Goal: Task Accomplishment & Management: Manage account settings

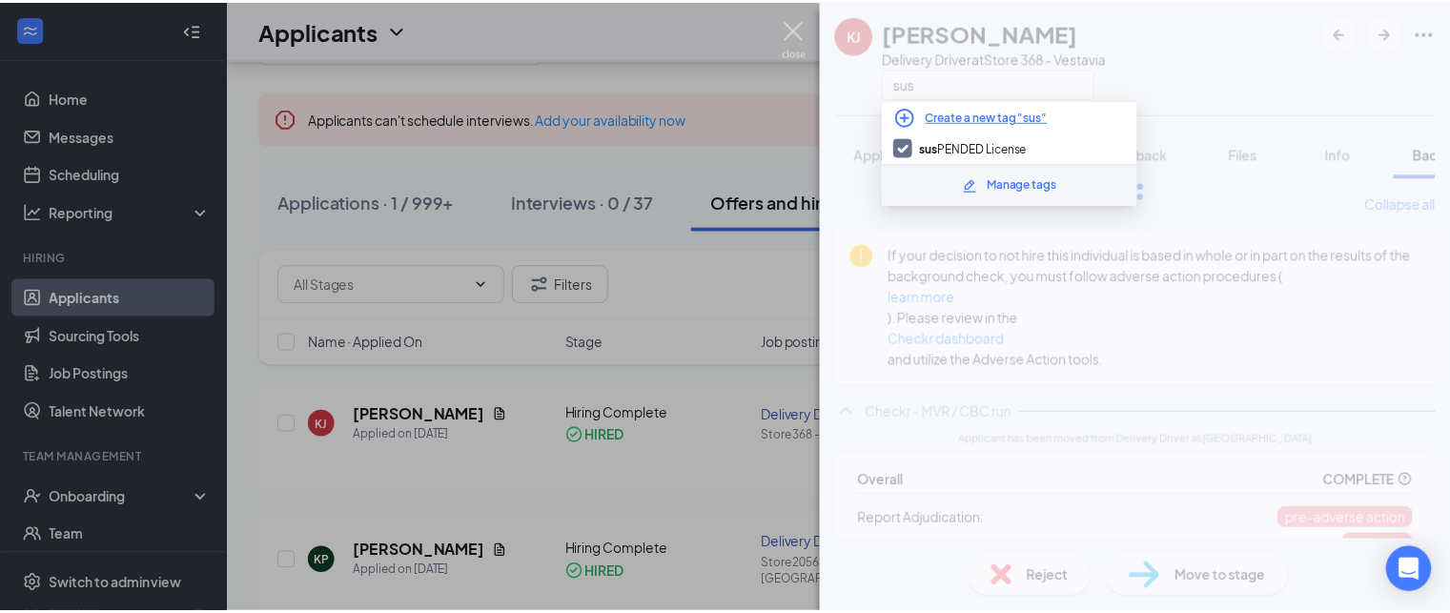
scroll to position [0, 77]
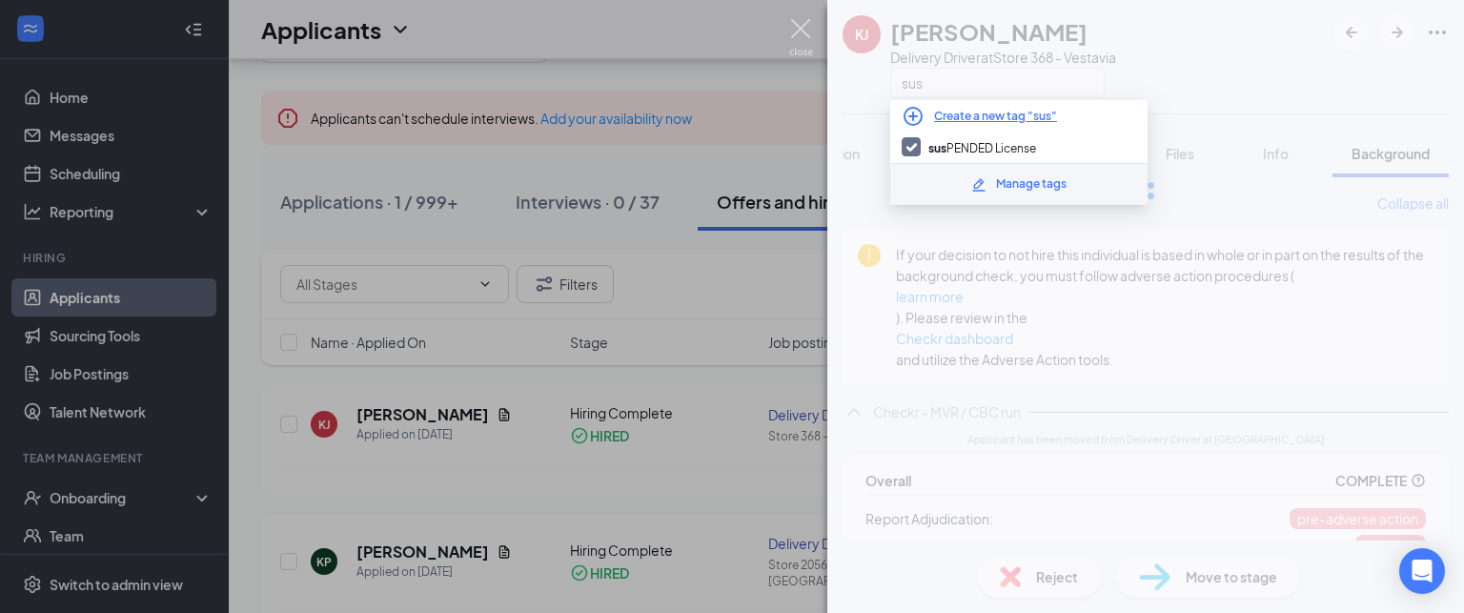
click at [795, 31] on img at bounding box center [801, 37] width 24 height 37
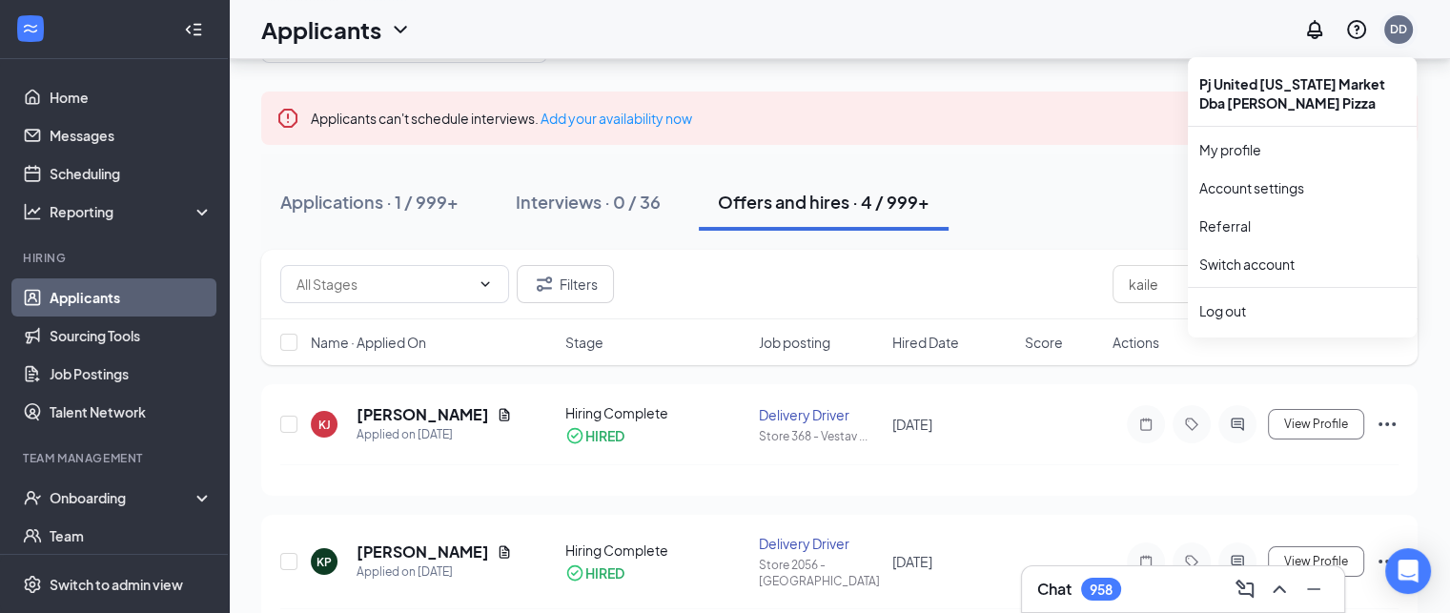
click at [1397, 34] on div "DD" at bounding box center [1398, 29] width 17 height 16
click at [1281, 262] on link "Switch account" at bounding box center [1246, 263] width 95 height 17
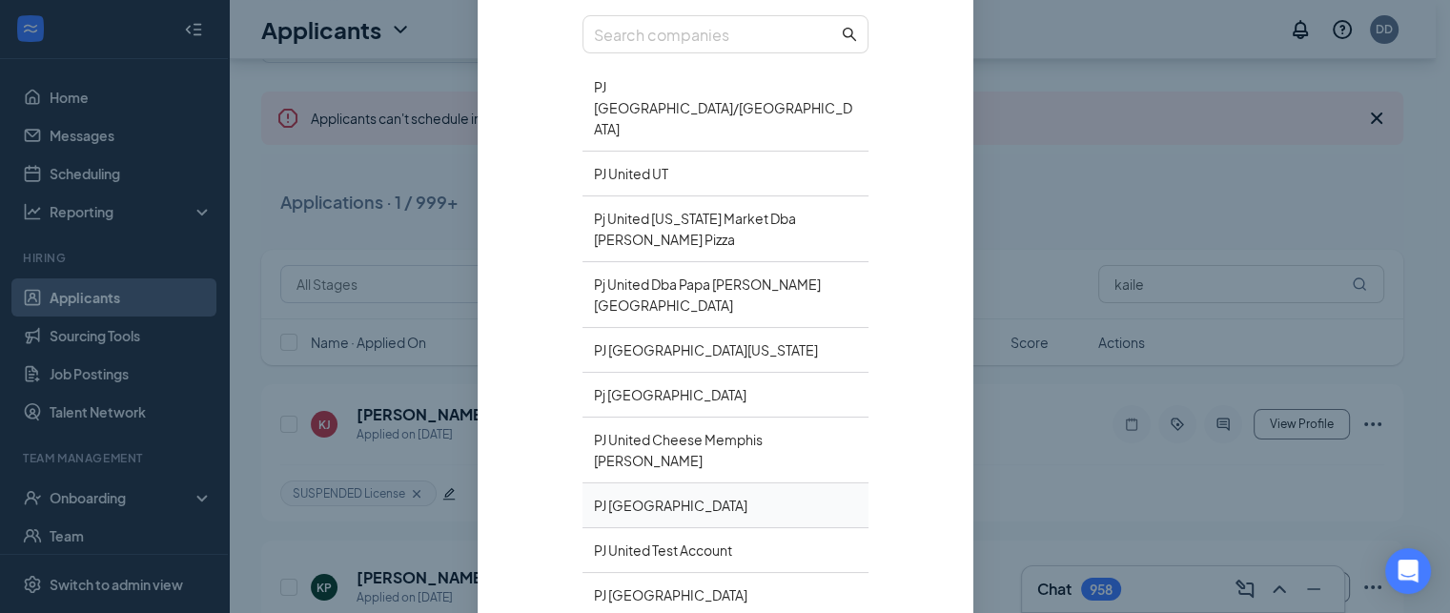
scroll to position [235, 0]
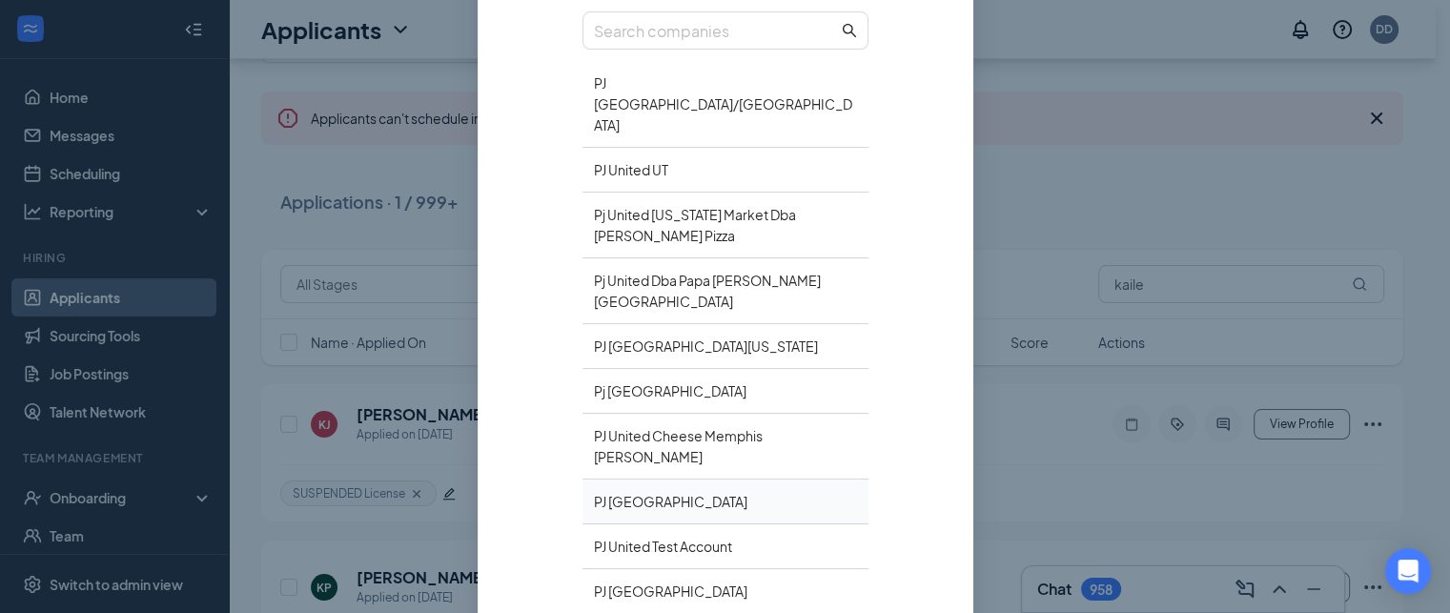
click at [674, 479] on div "PJ United Richmond" at bounding box center [725, 501] width 286 height 45
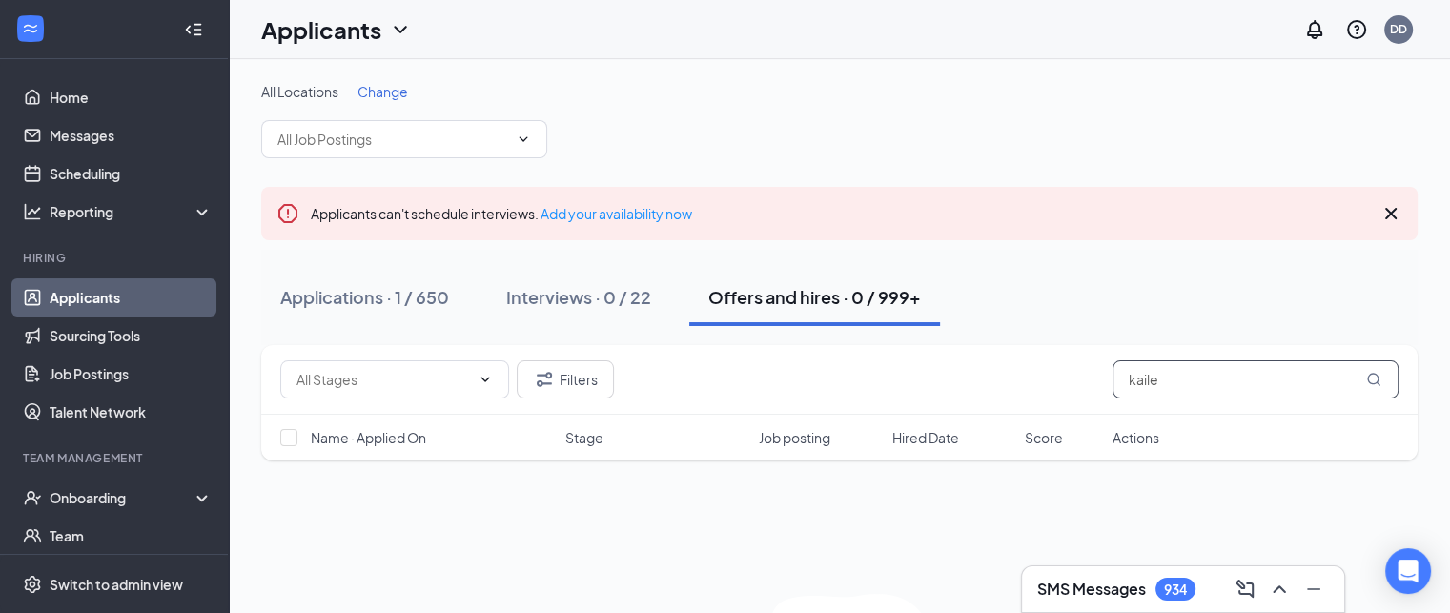
drag, startPoint x: 1186, startPoint y: 357, endPoint x: 1045, endPoint y: 339, distance: 142.2
click at [1045, 339] on div "All Locations Change Applicants can't schedule interviews. Add your availabilit…" at bounding box center [839, 430] width 1156 height 697
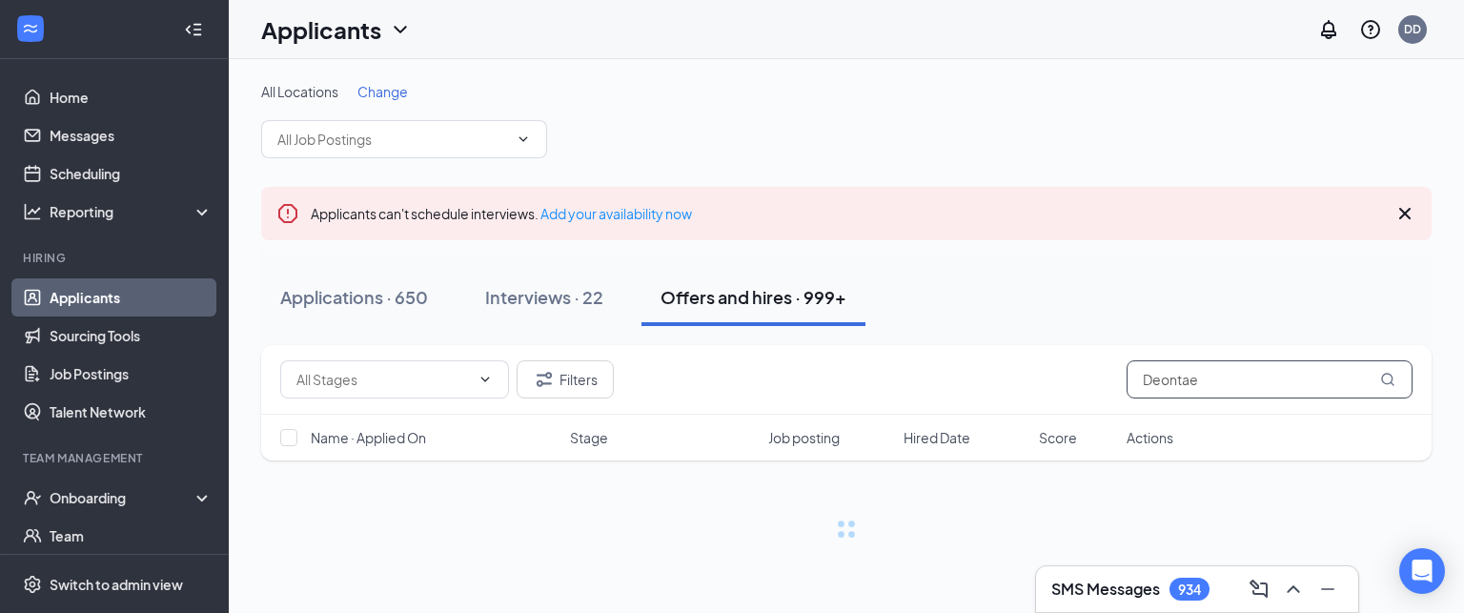
type input "Deontae"
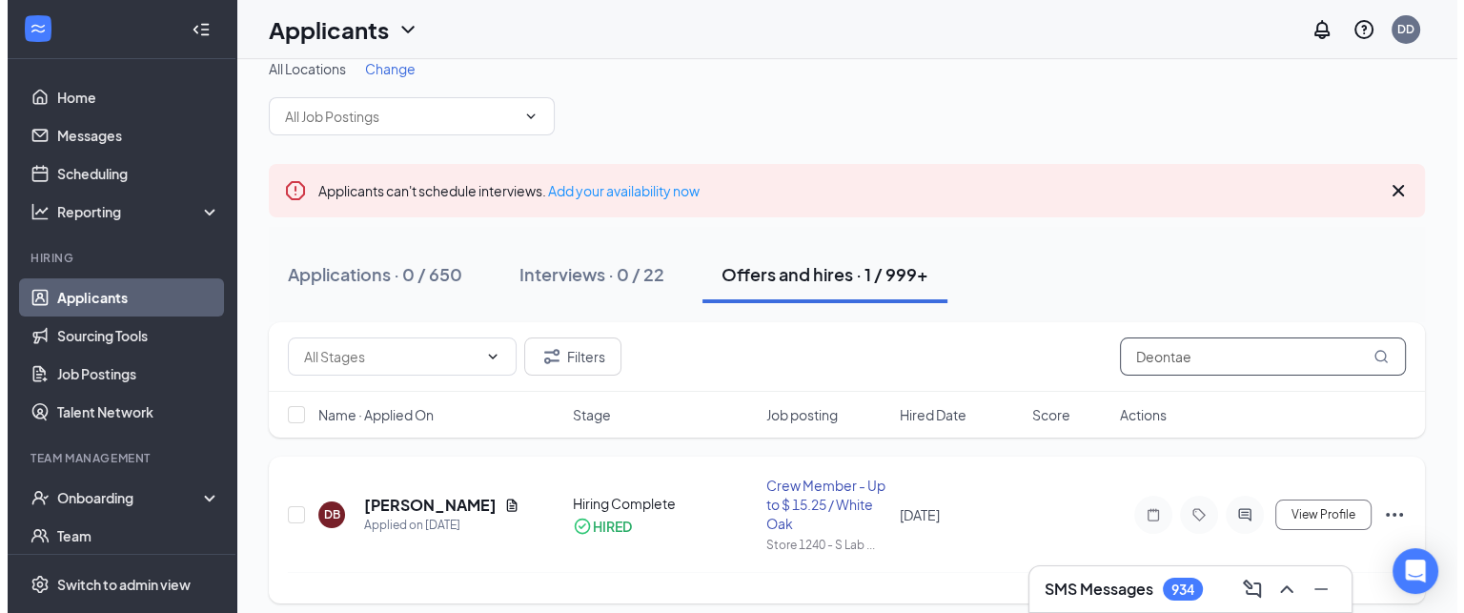
scroll to position [34, 0]
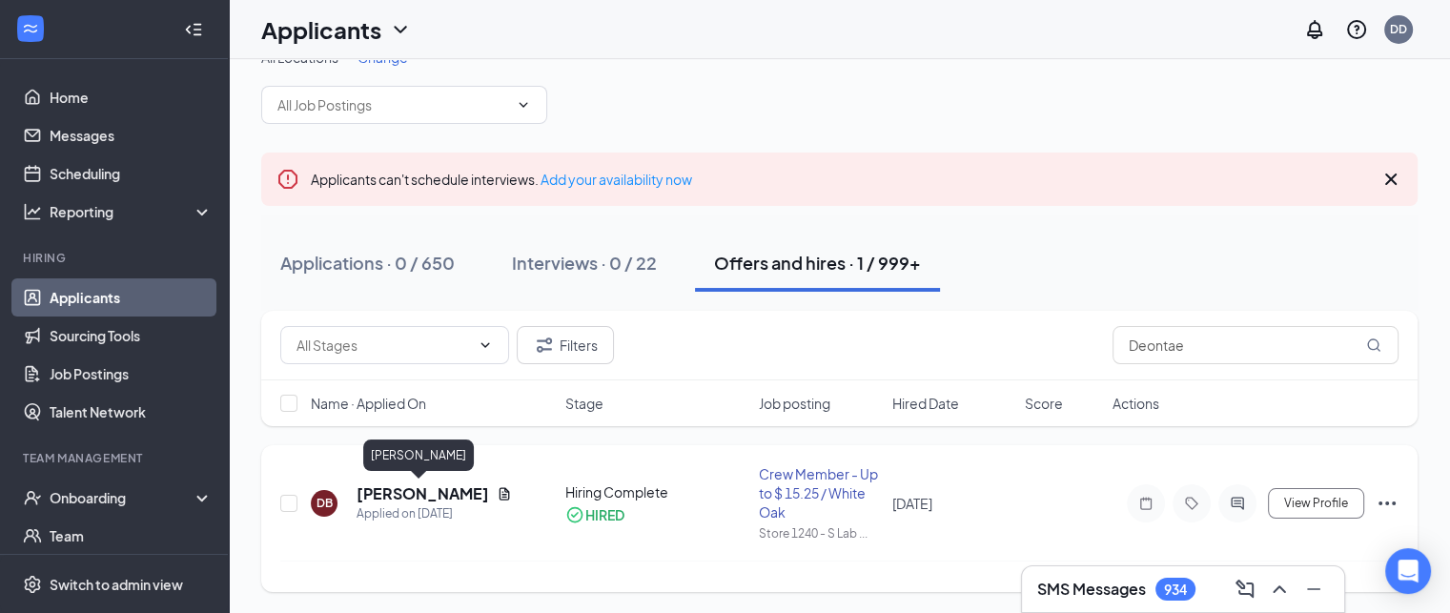
click at [446, 497] on h5 "[PERSON_NAME]" at bounding box center [423, 493] width 133 height 21
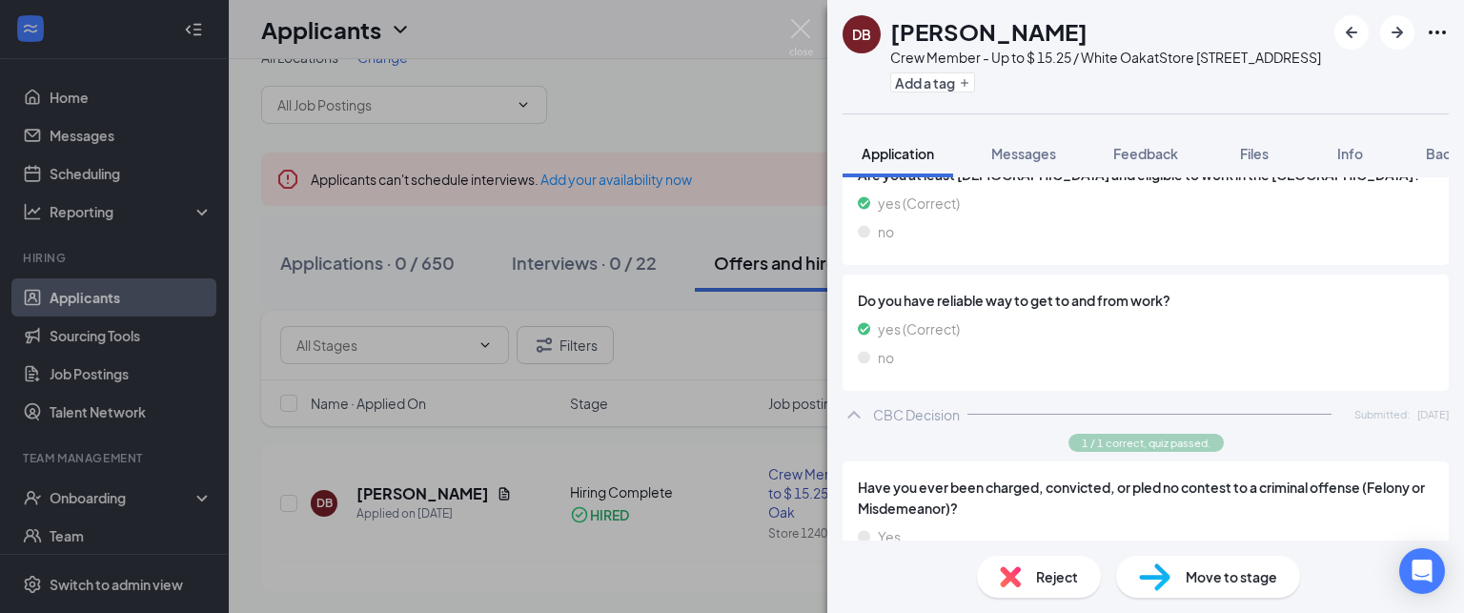
scroll to position [1253, 0]
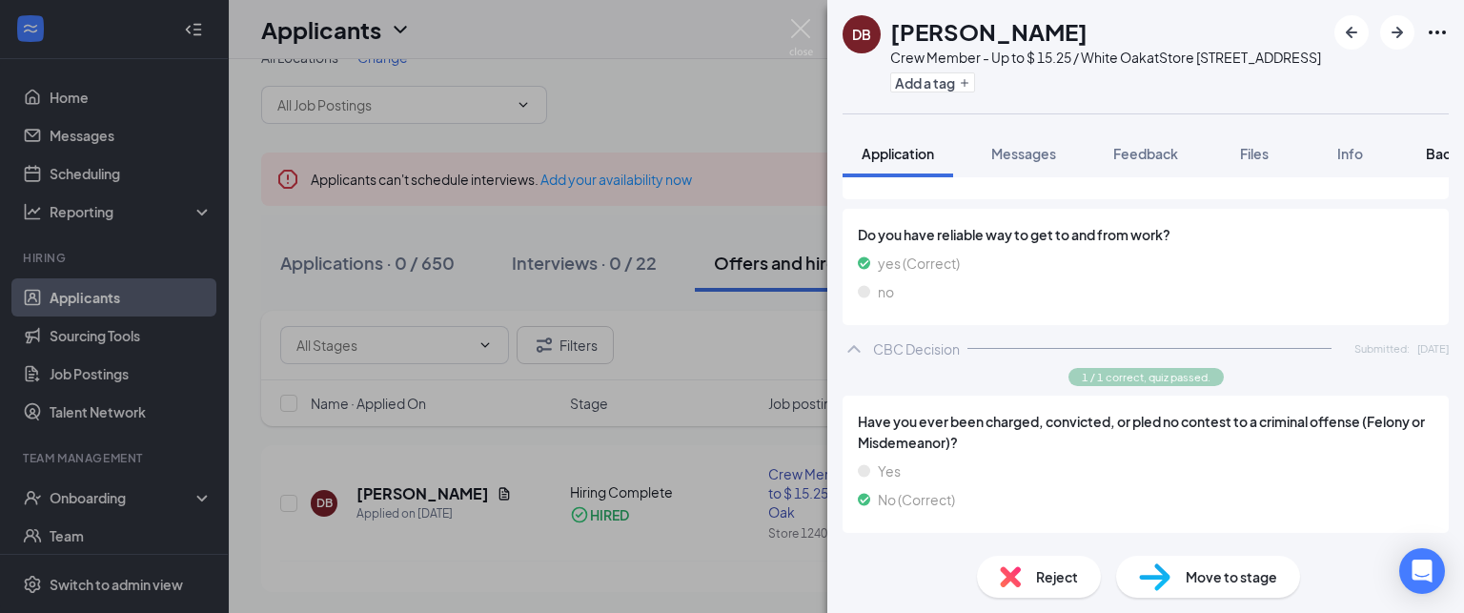
click at [1435, 162] on span "Background" at bounding box center [1465, 153] width 78 height 17
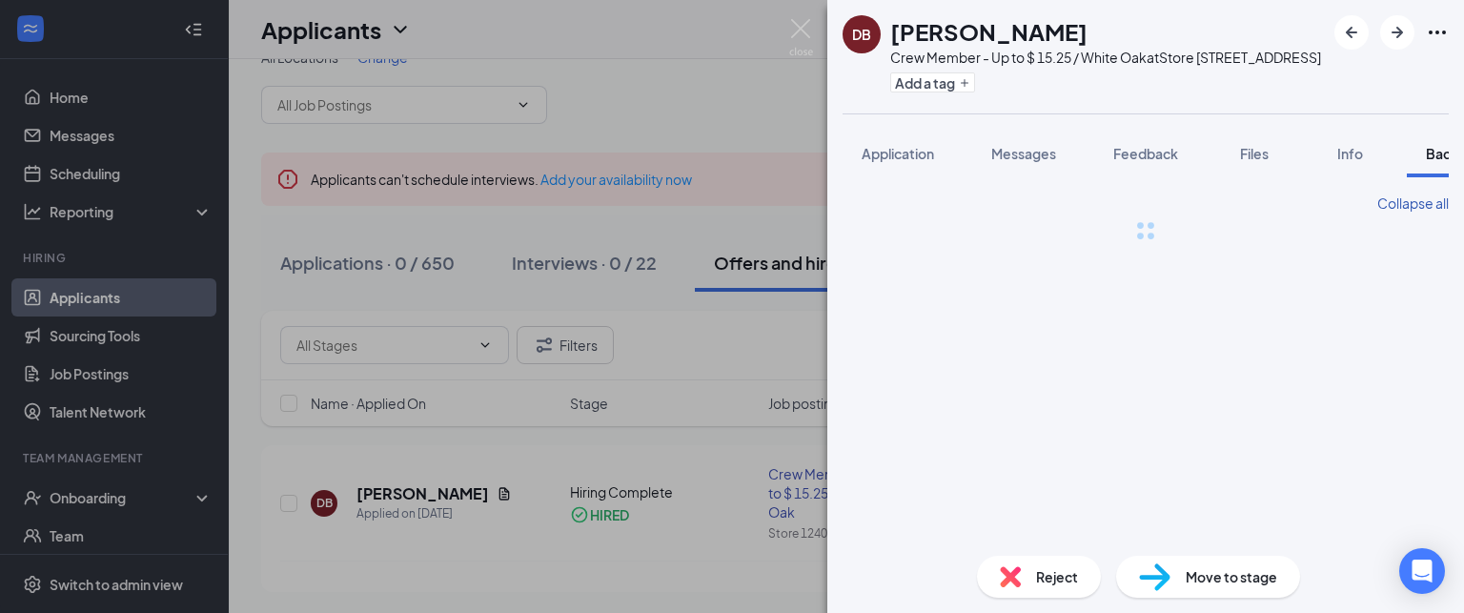
scroll to position [0, 77]
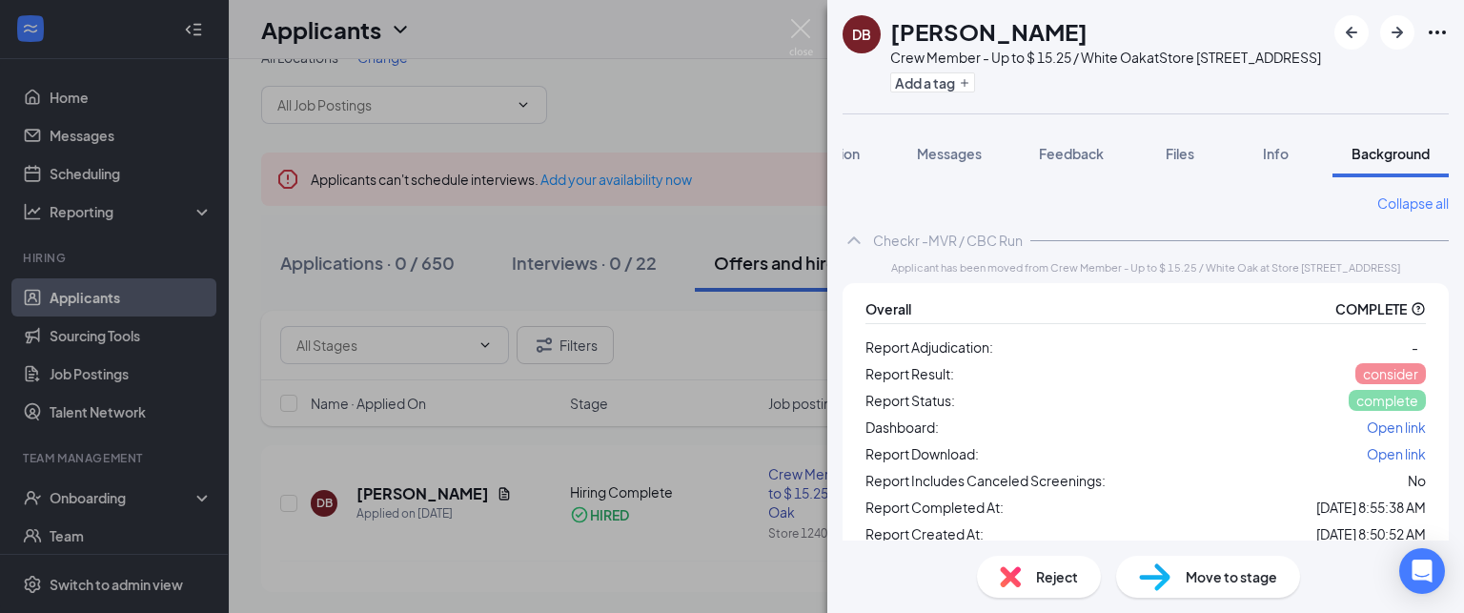
click at [1377, 436] on span "Open link" at bounding box center [1396, 426] width 59 height 17
click at [940, 92] on button "Add a tag" at bounding box center [932, 82] width 85 height 20
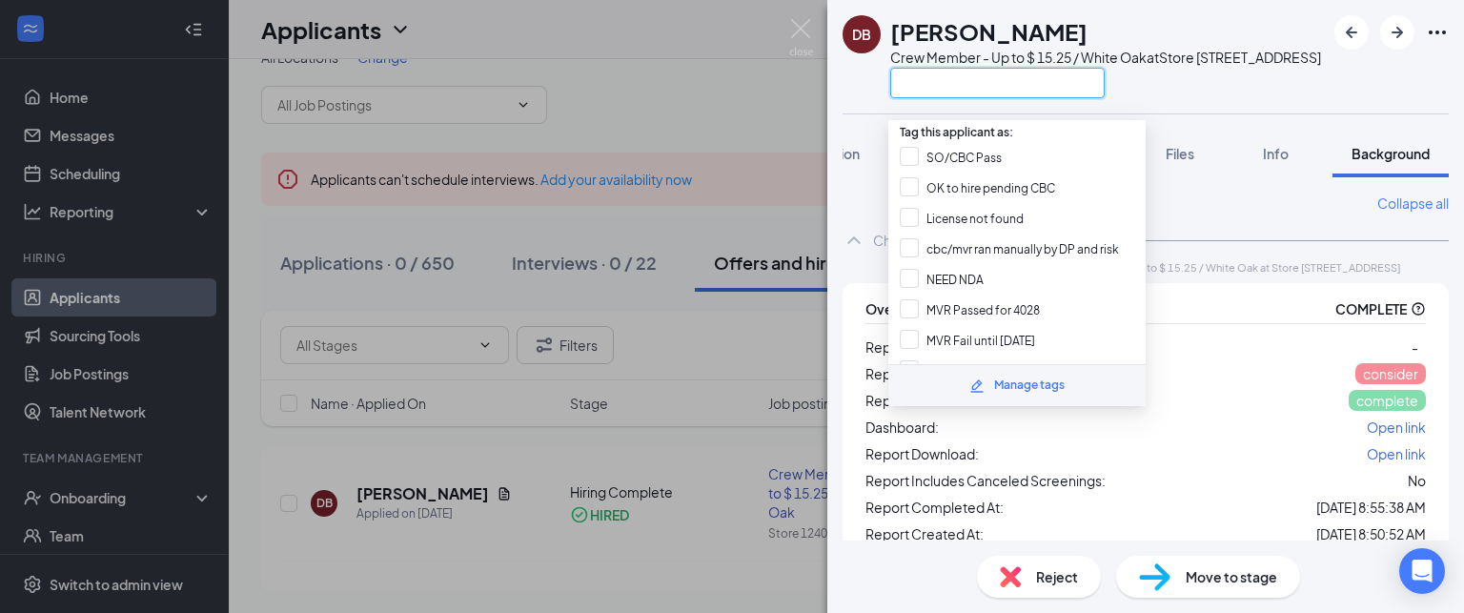
click at [936, 98] on input "text" at bounding box center [997, 83] width 214 height 31
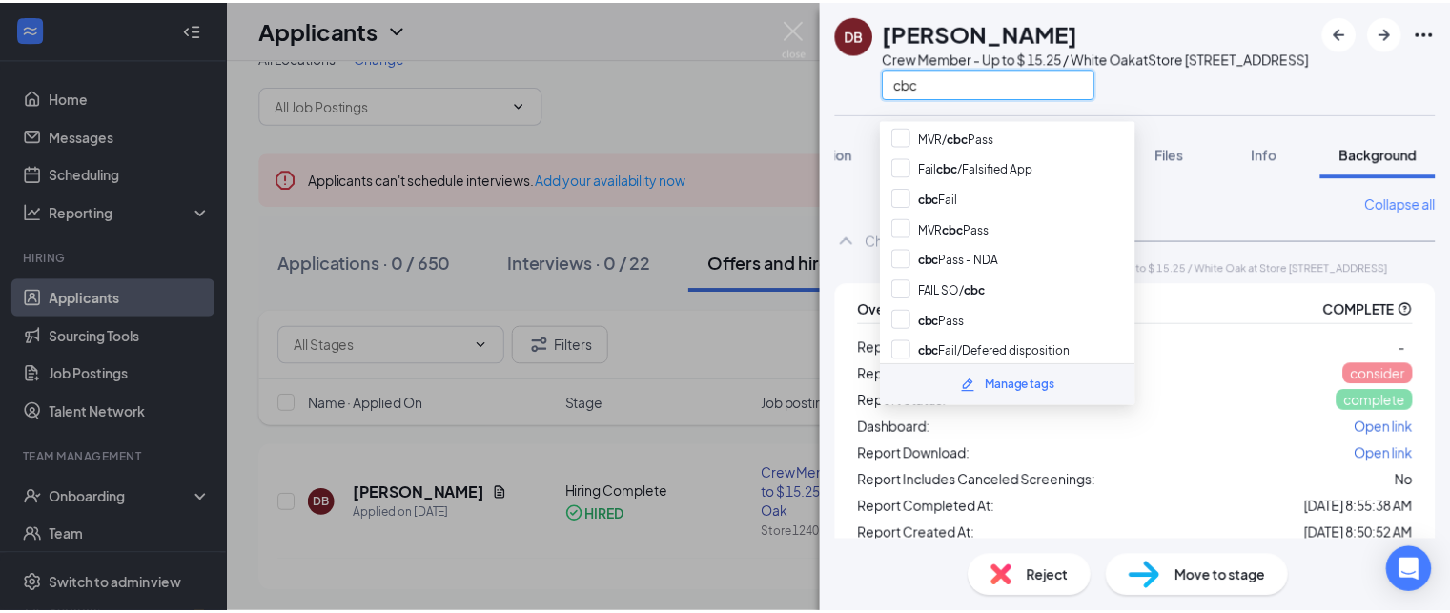
scroll to position [191, 0]
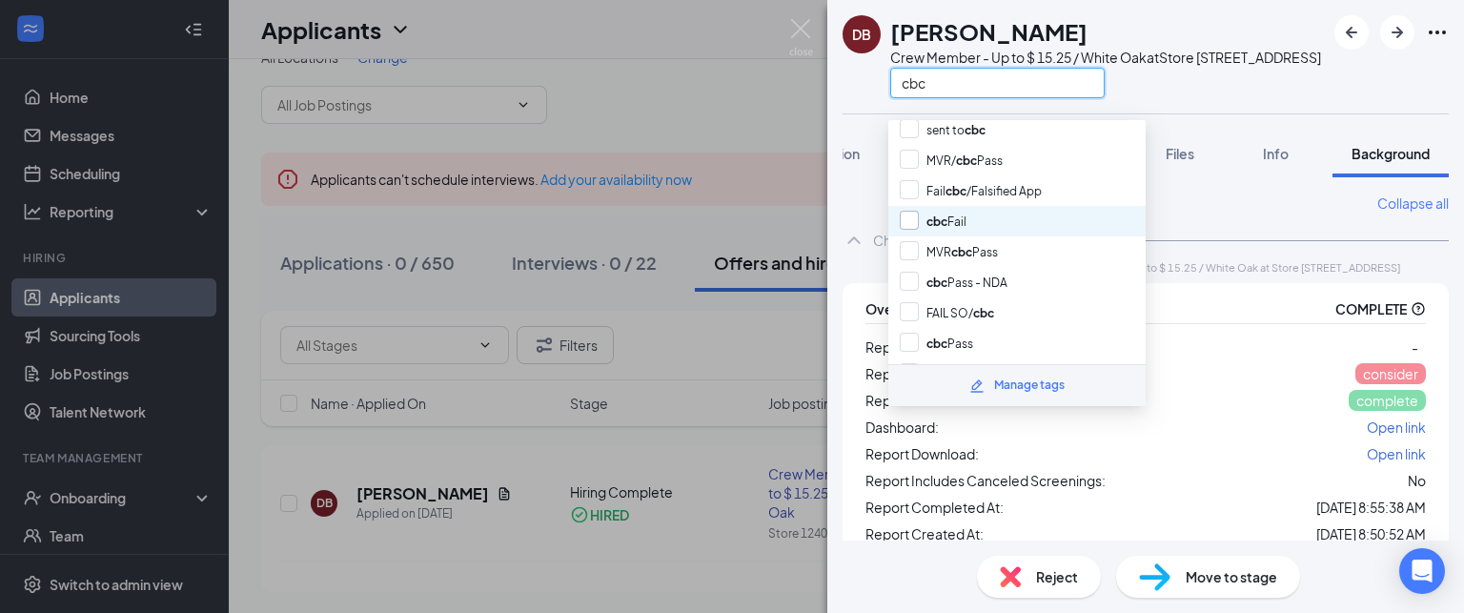
type input "cbc"
click at [909, 211] on input "cbc Fail" at bounding box center [933, 221] width 67 height 21
checkbox input "true"
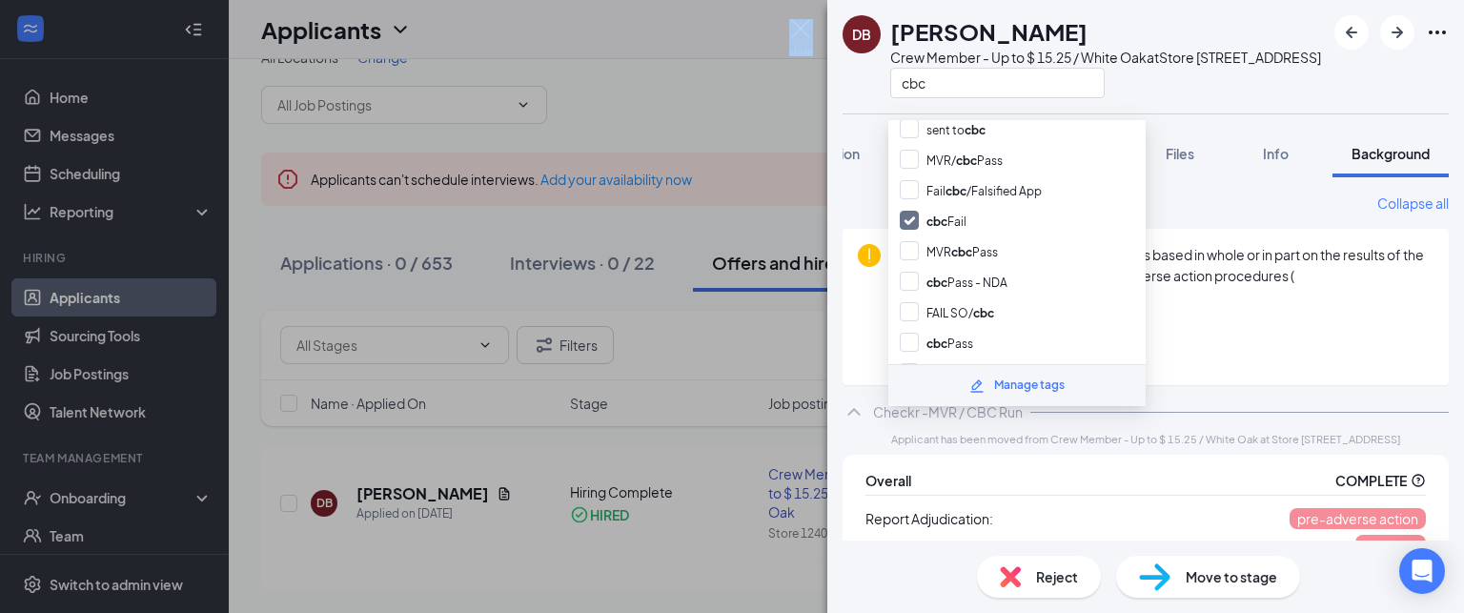
click at [789, 33] on div "DB [PERSON_NAME] Crew Member - Up to $ 15.25 / White Oak at Store [STREET_ADDRE…" at bounding box center [732, 306] width 1464 height 613
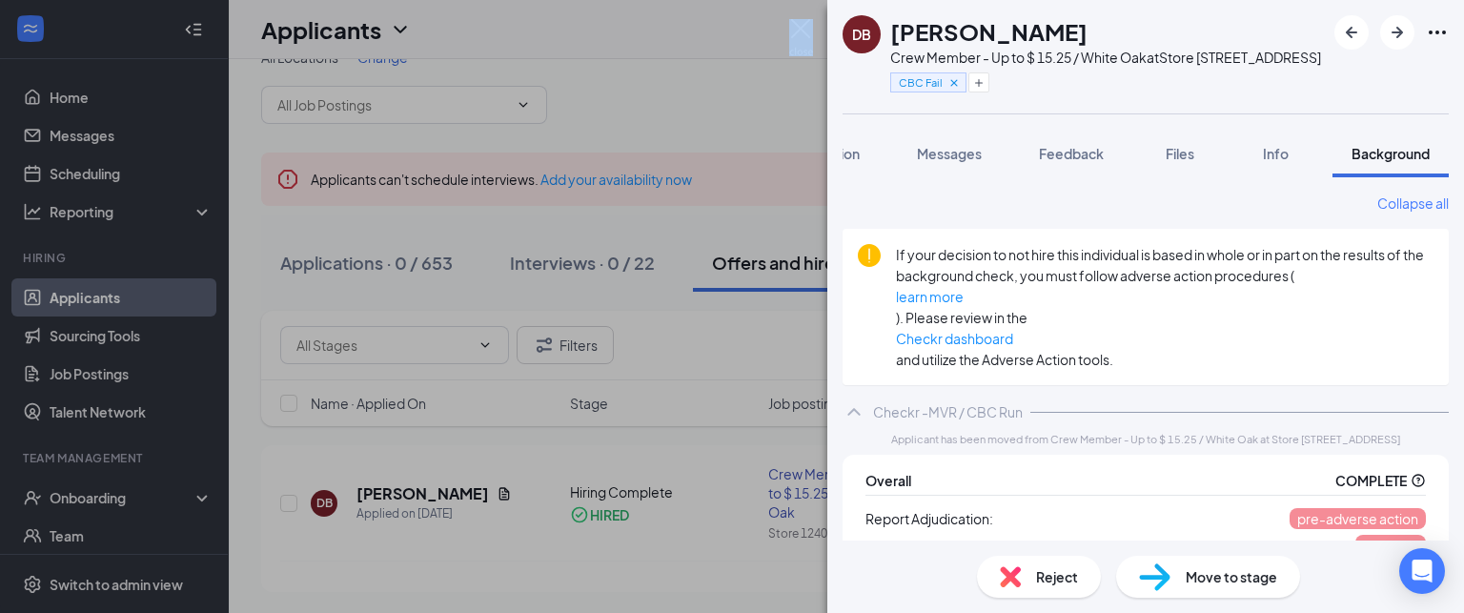
click at [804, 37] on img at bounding box center [801, 37] width 24 height 37
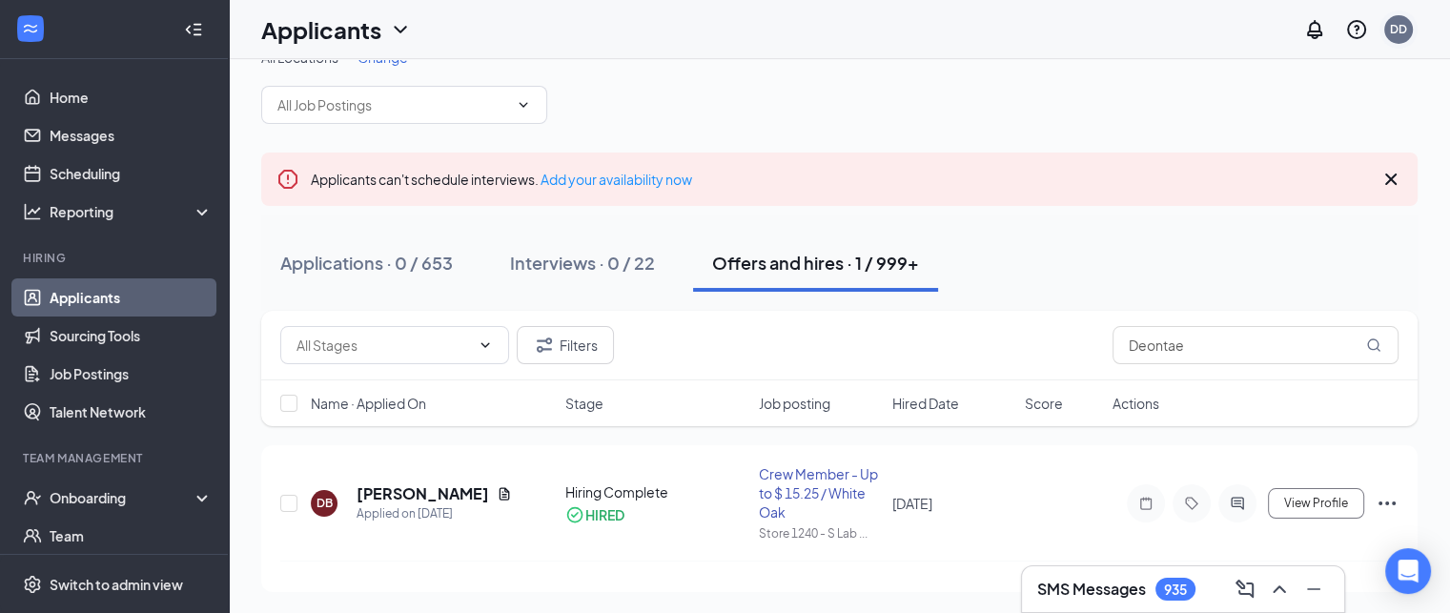
click at [1404, 34] on div "DD" at bounding box center [1398, 29] width 17 height 16
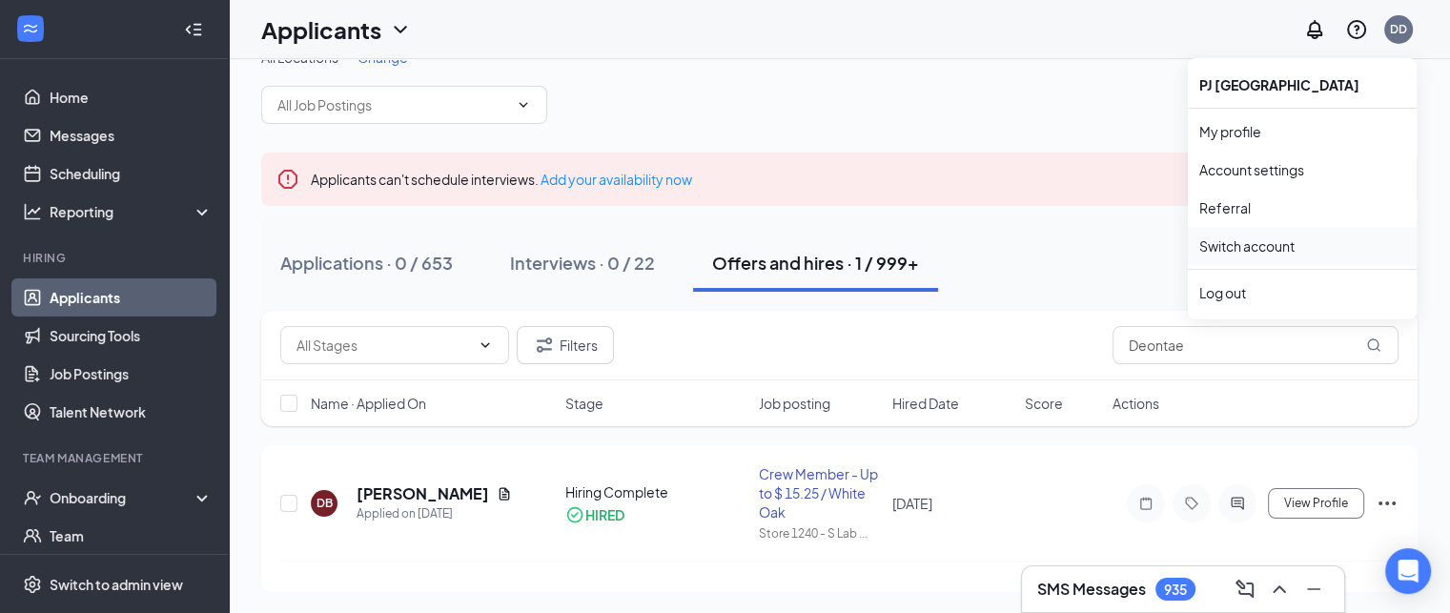
click at [1261, 244] on link "Switch account" at bounding box center [1246, 245] width 95 height 17
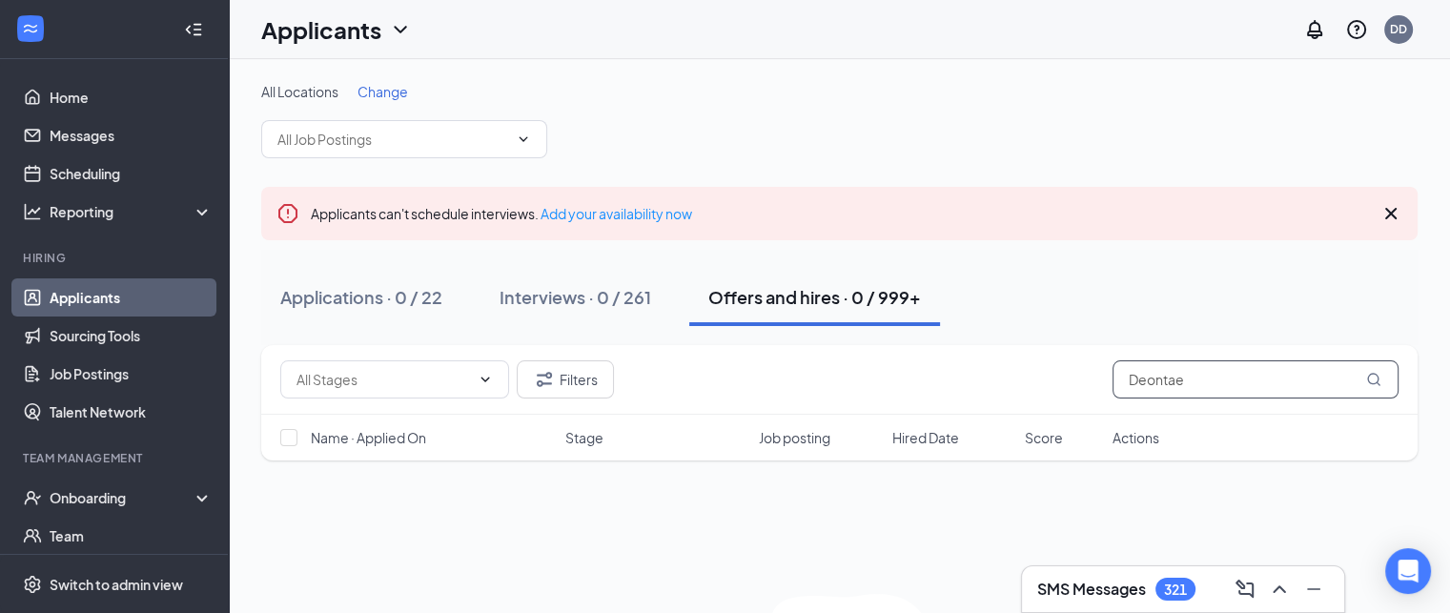
drag, startPoint x: 1206, startPoint y: 394, endPoint x: 980, endPoint y: 374, distance: 226.8
click at [980, 374] on div "Filters Deontae" at bounding box center [839, 379] width 1118 height 38
type input "rodney"
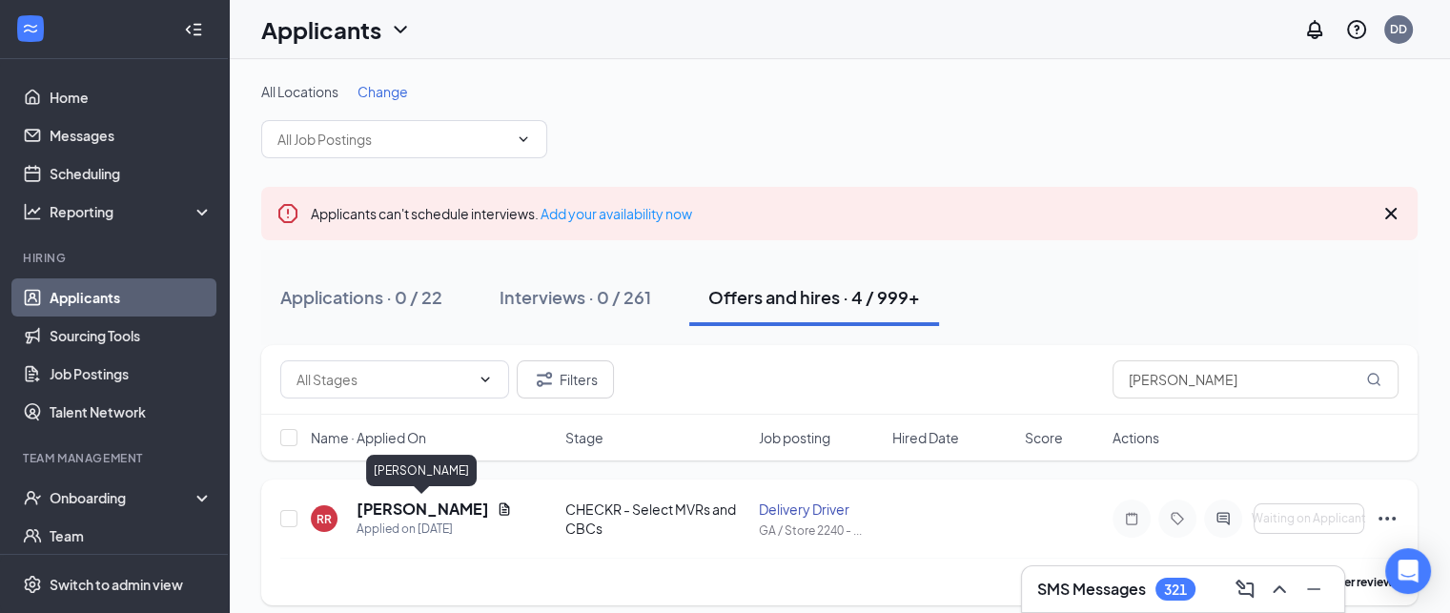
click at [406, 506] on h5 "Rodney Rochester" at bounding box center [423, 509] width 133 height 21
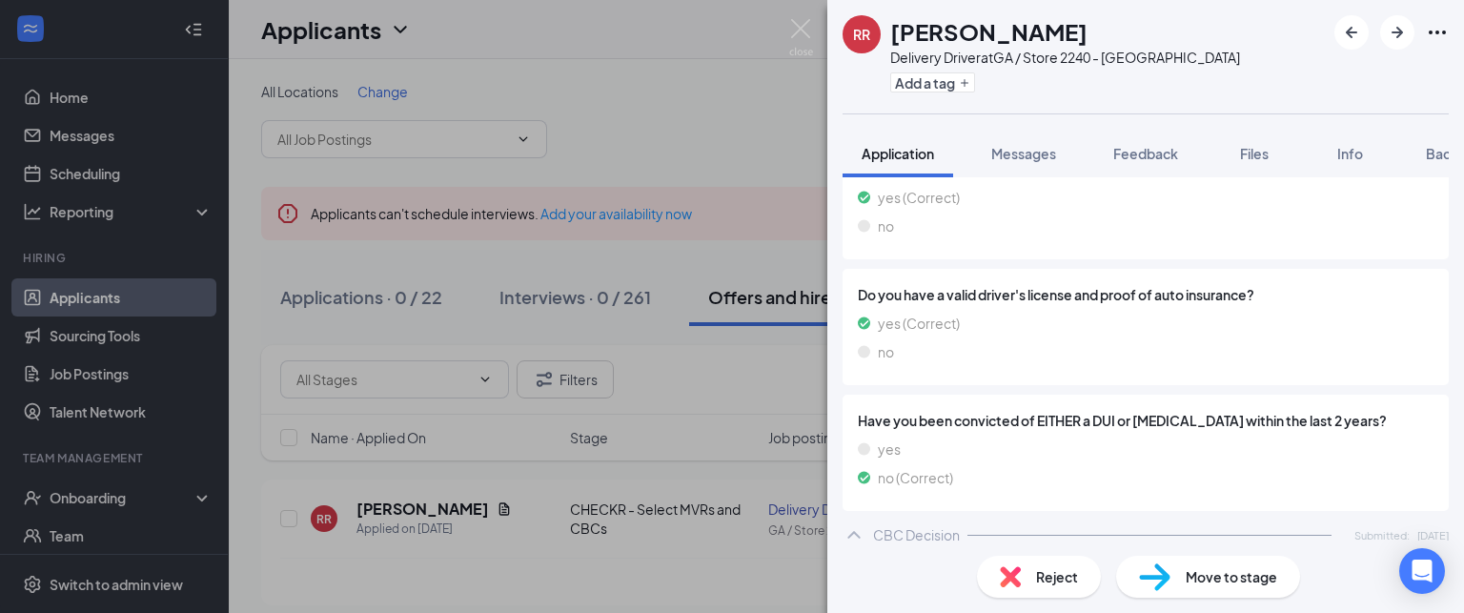
scroll to position [1330, 0]
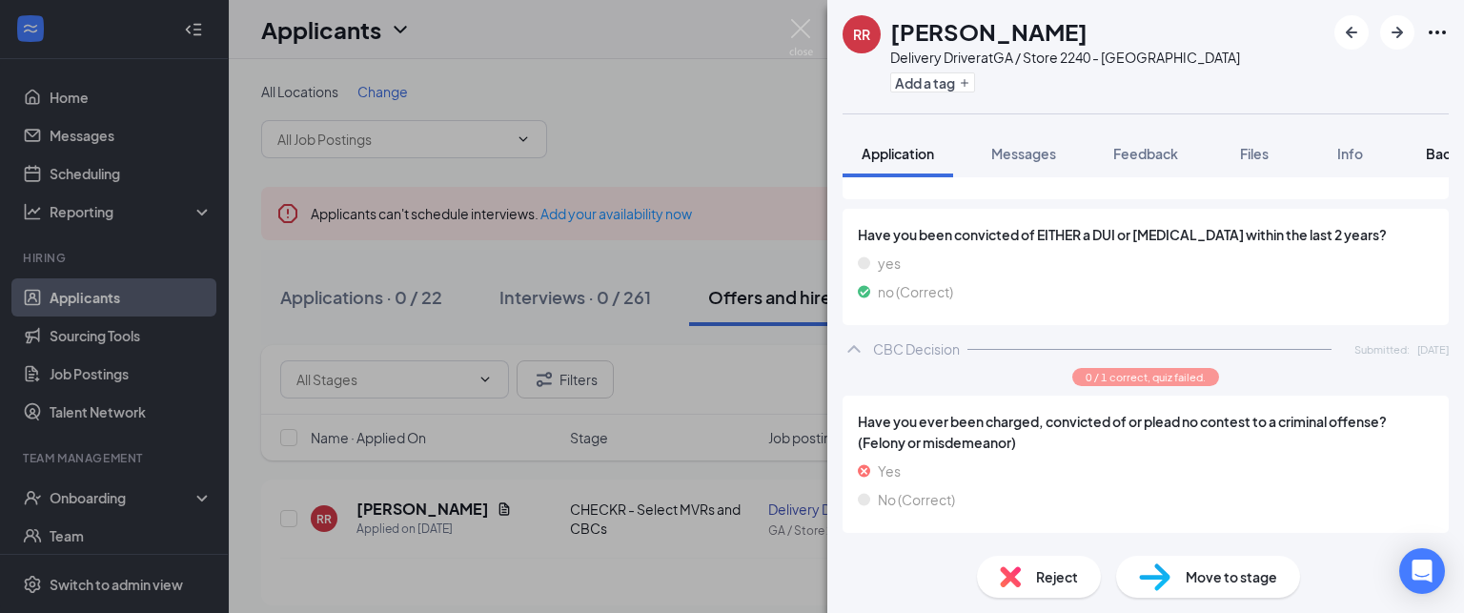
click at [1438, 150] on span "Background" at bounding box center [1465, 153] width 78 height 17
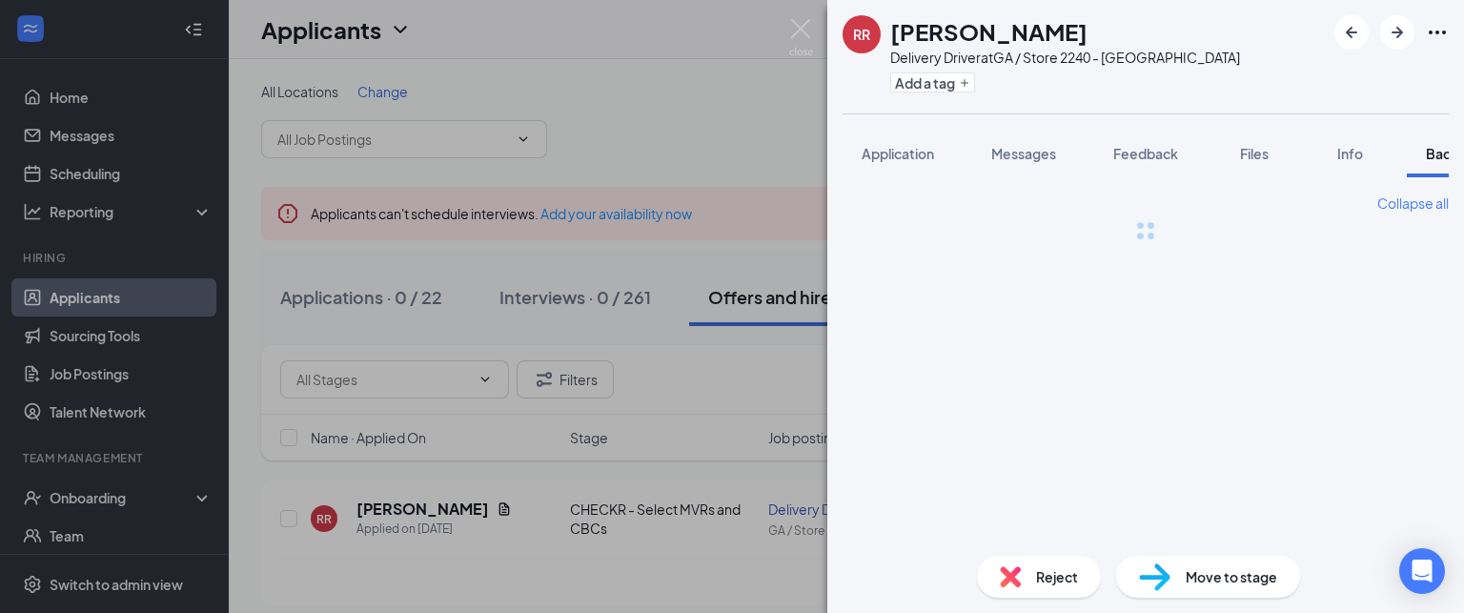
scroll to position [0, 77]
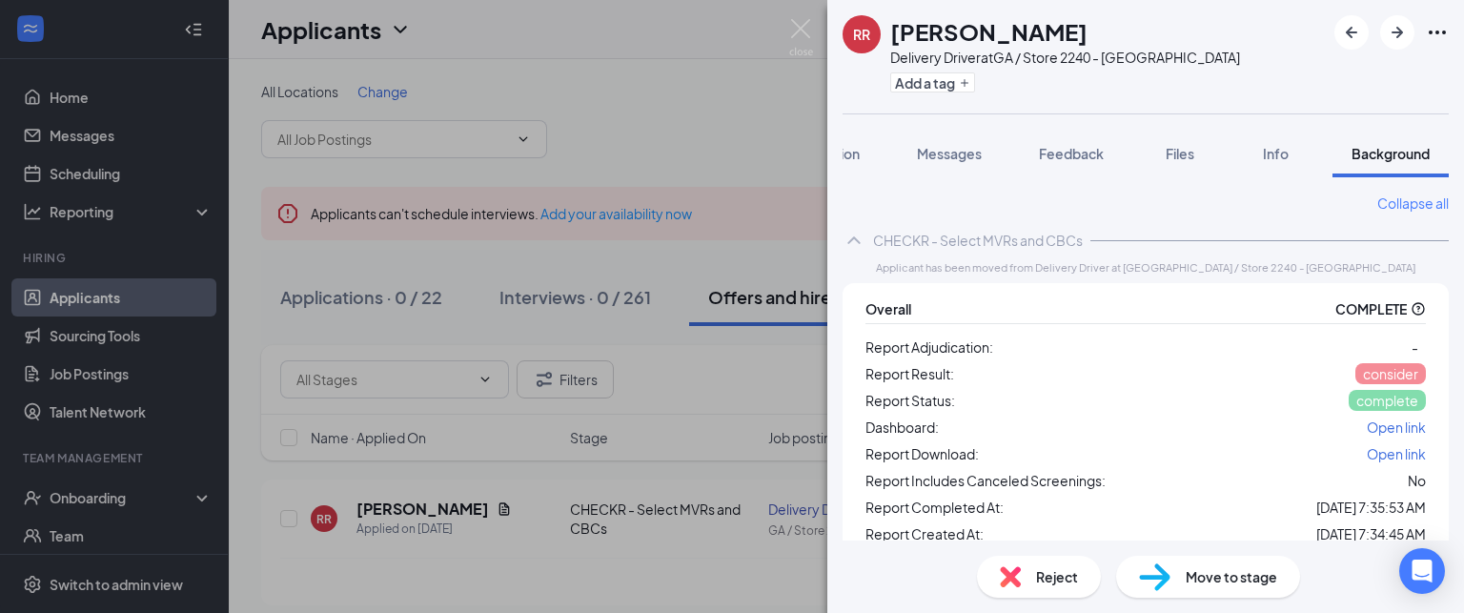
click at [1388, 431] on span "Open link" at bounding box center [1396, 426] width 59 height 17
click at [928, 79] on button "Add a tag" at bounding box center [932, 82] width 85 height 20
click at [928, 79] on input "text" at bounding box center [997, 83] width 214 height 31
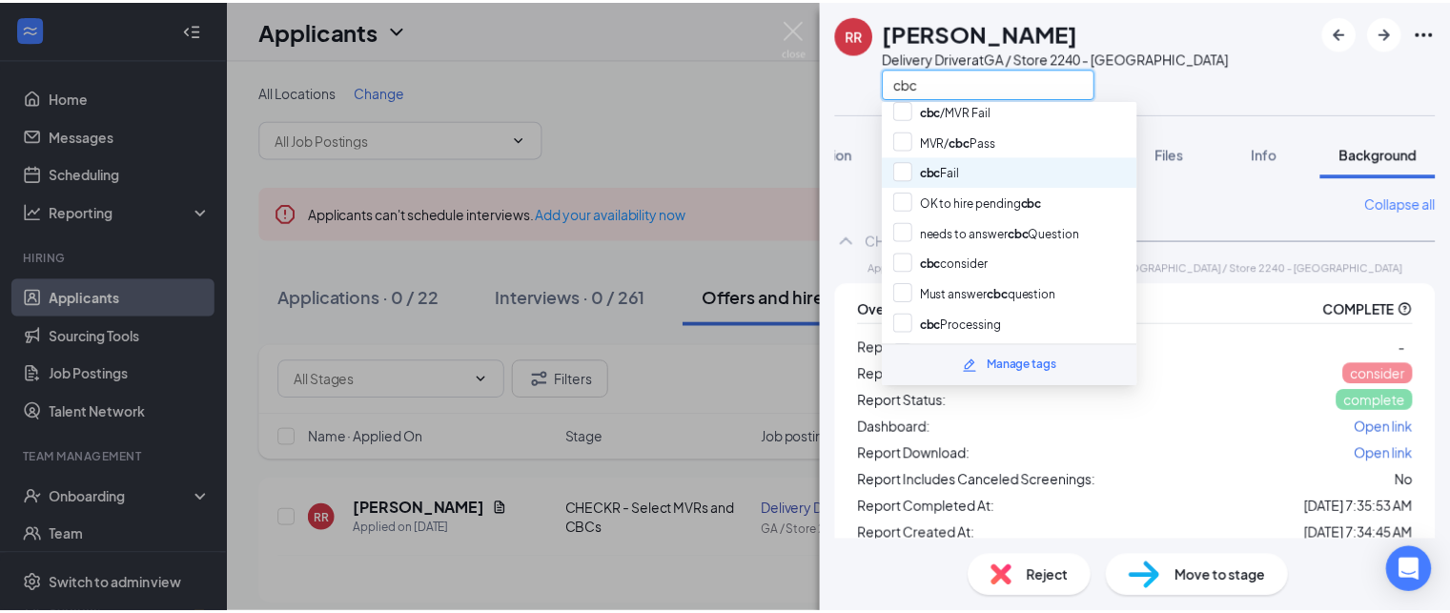
scroll to position [132, 0]
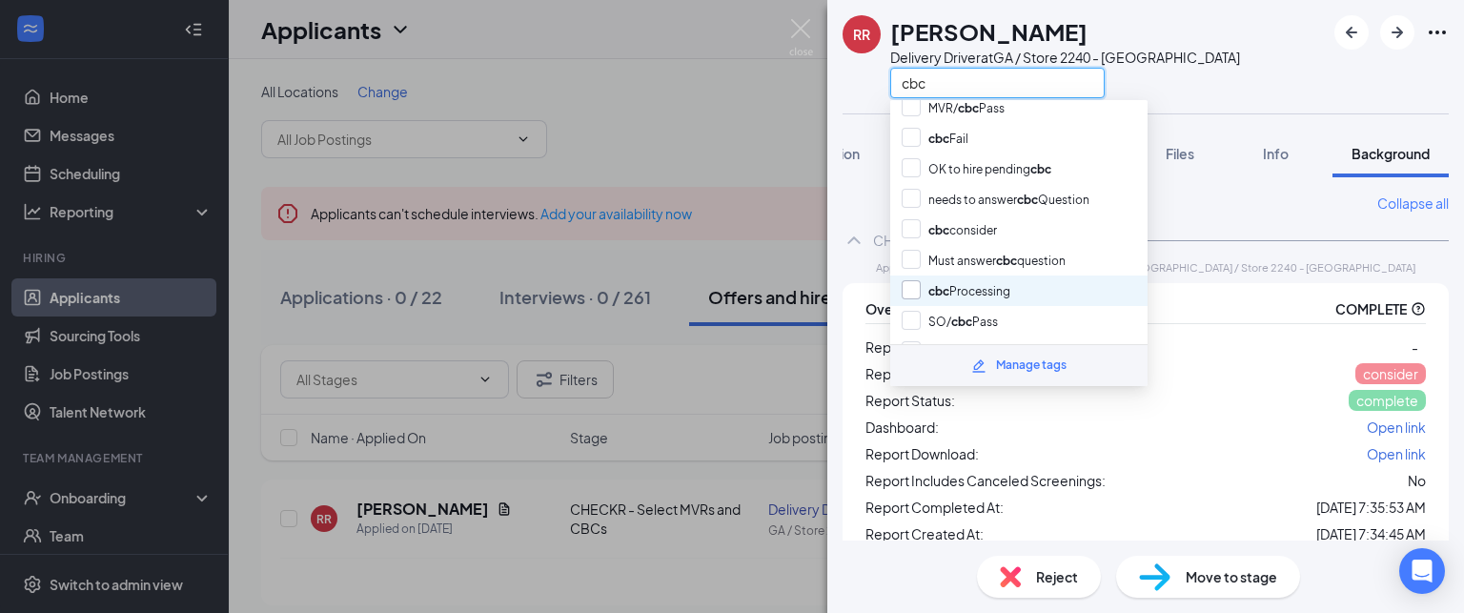
type input "cbc"
click at [916, 280] on input "cbc Processing" at bounding box center [956, 290] width 109 height 21
checkbox input "true"
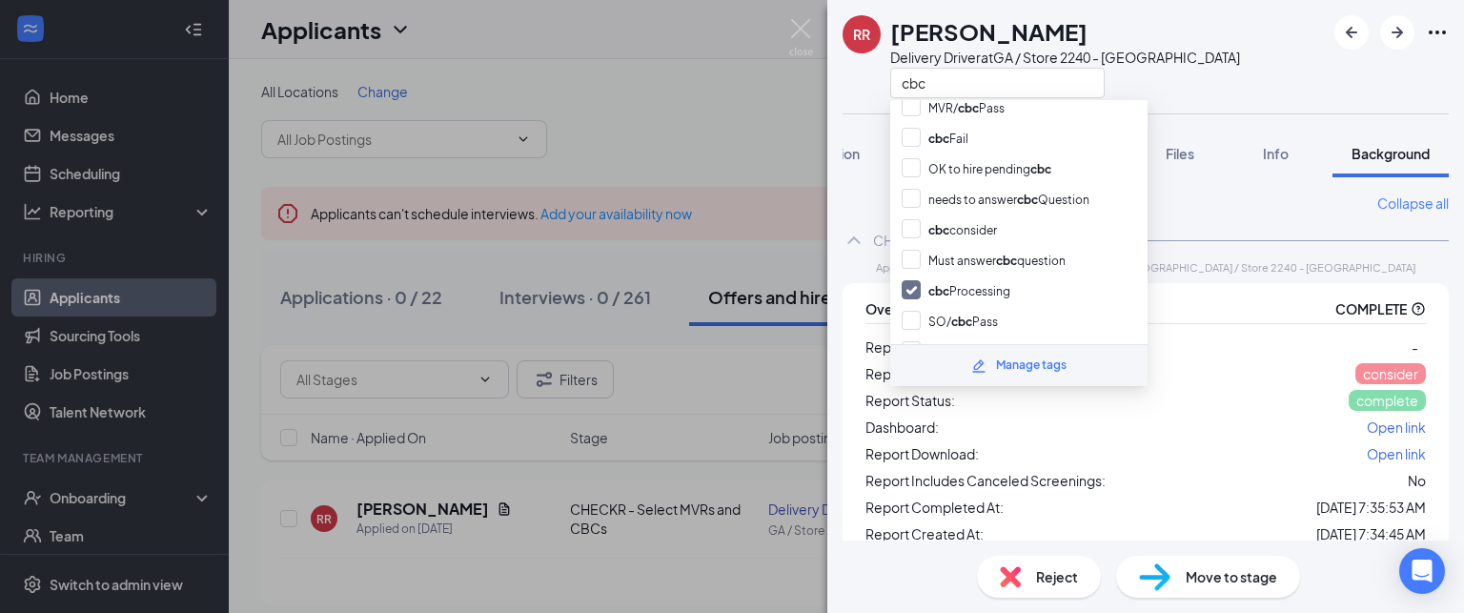
click at [707, 135] on div "RR Rodney Rochester Delivery Driver at GA / Store 2240 - Chatsworth cbc Applica…" at bounding box center [732, 306] width 1464 height 613
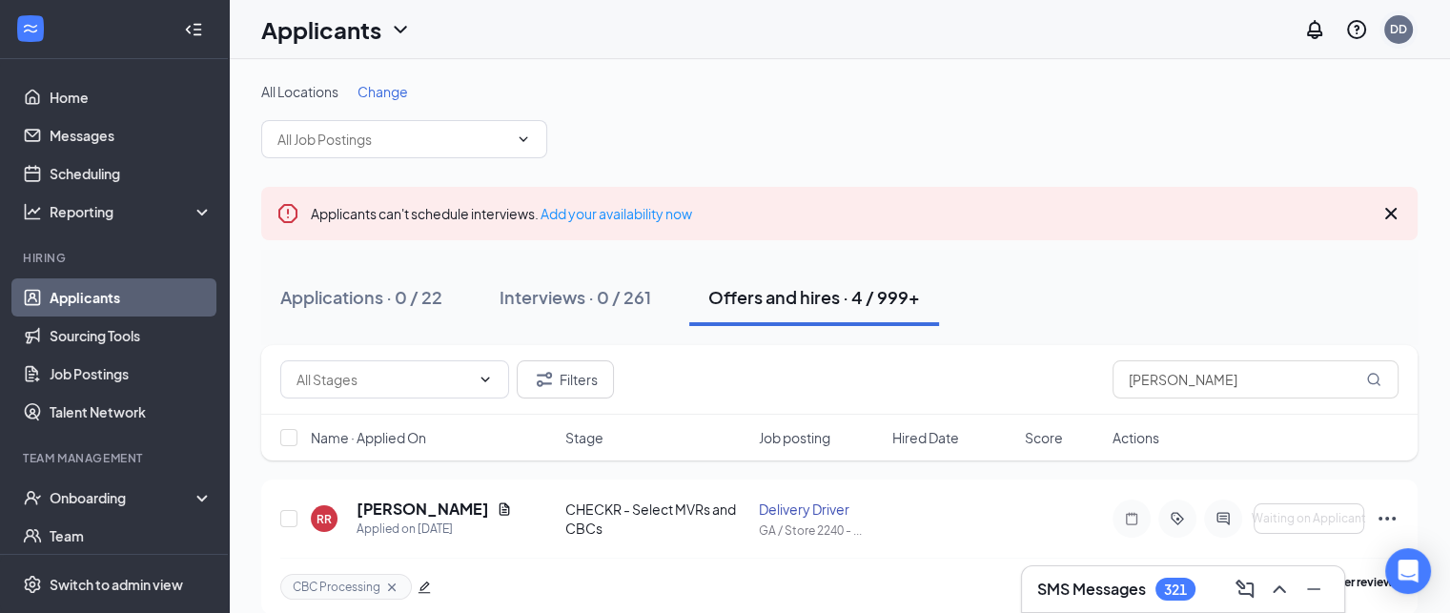
click at [1405, 37] on div "DD" at bounding box center [1398, 29] width 17 height 16
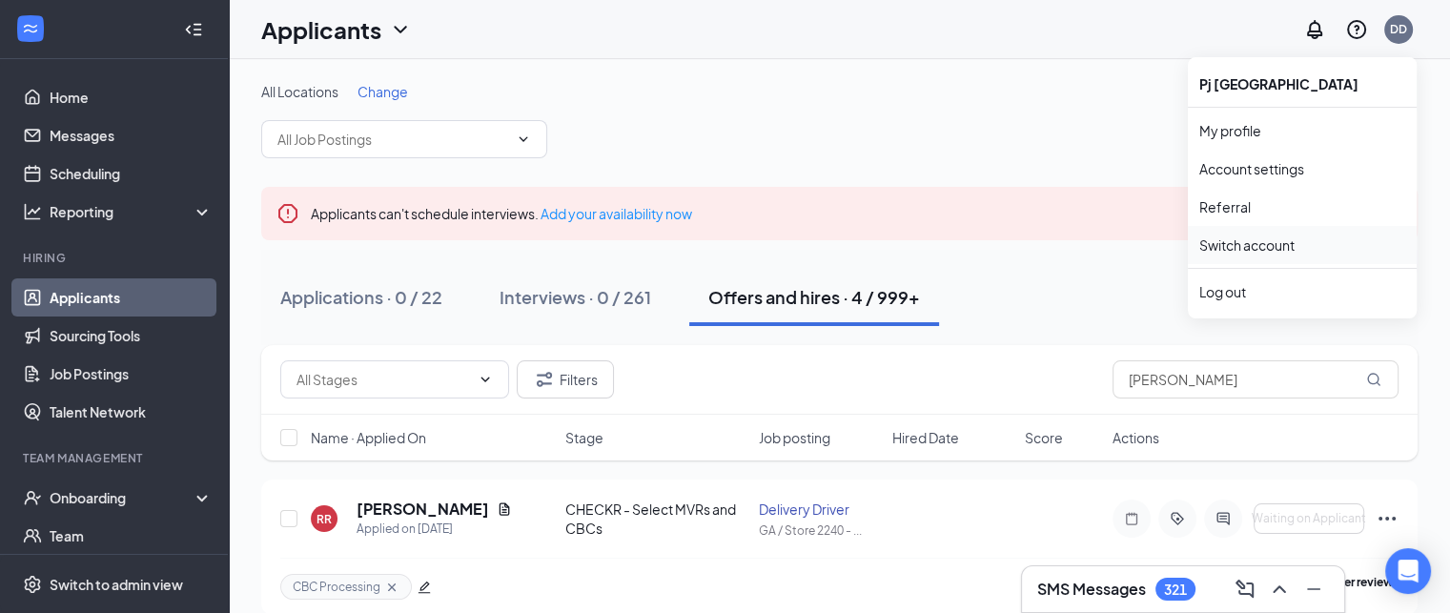
click at [1250, 245] on link "Switch account" at bounding box center [1246, 244] width 95 height 17
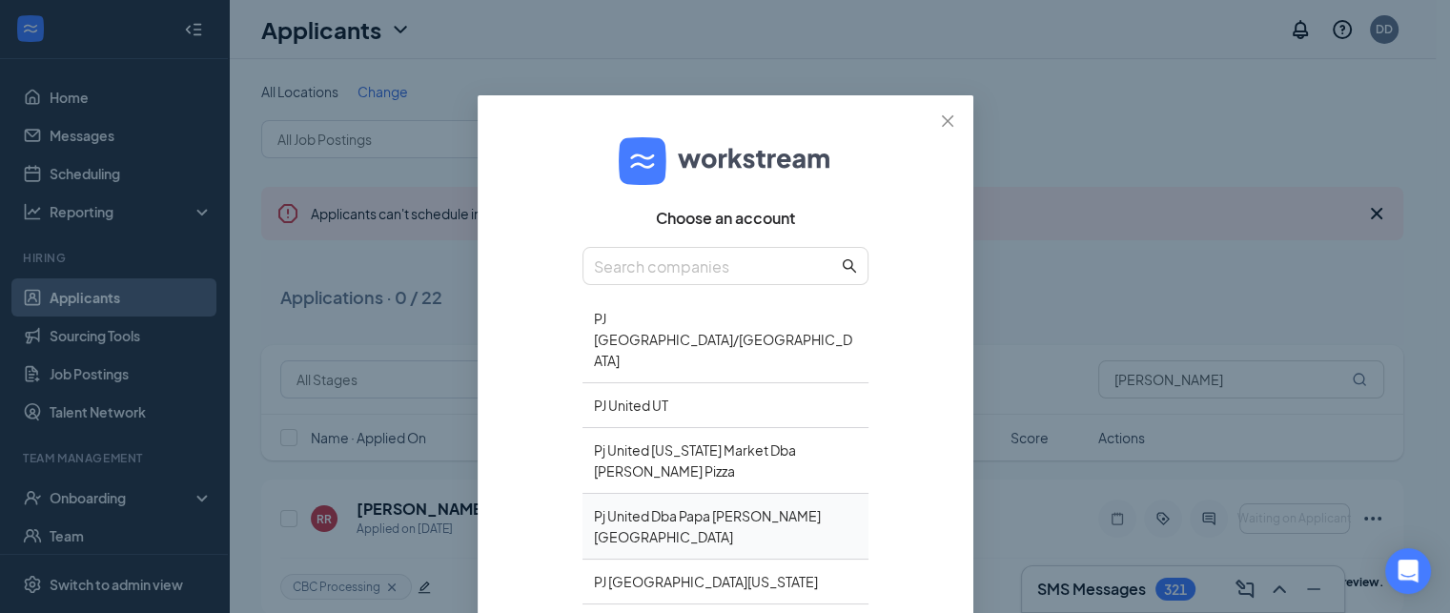
click at [809, 494] on div "Pj United Dba Papa [PERSON_NAME][GEOGRAPHIC_DATA]" at bounding box center [725, 527] width 286 height 66
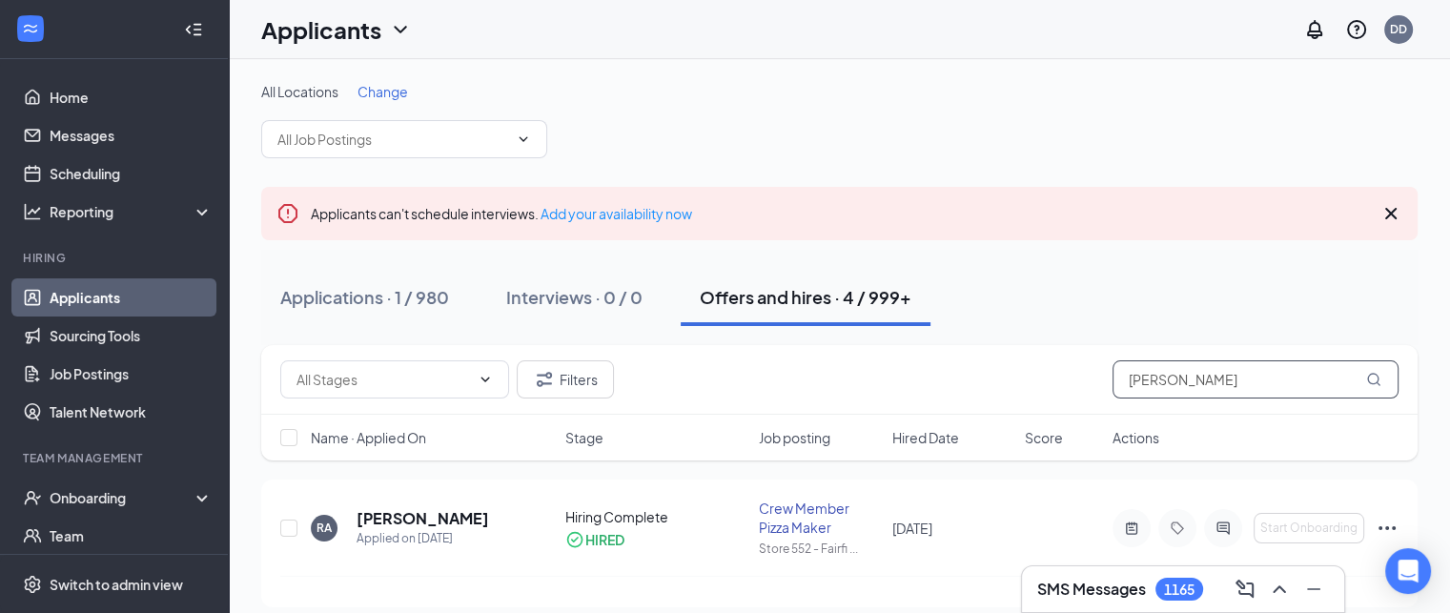
drag, startPoint x: 1219, startPoint y: 386, endPoint x: 1069, endPoint y: 377, distance: 150.9
click at [1075, 377] on div "Filters [PERSON_NAME]" at bounding box center [839, 379] width 1118 height 38
type input "g"
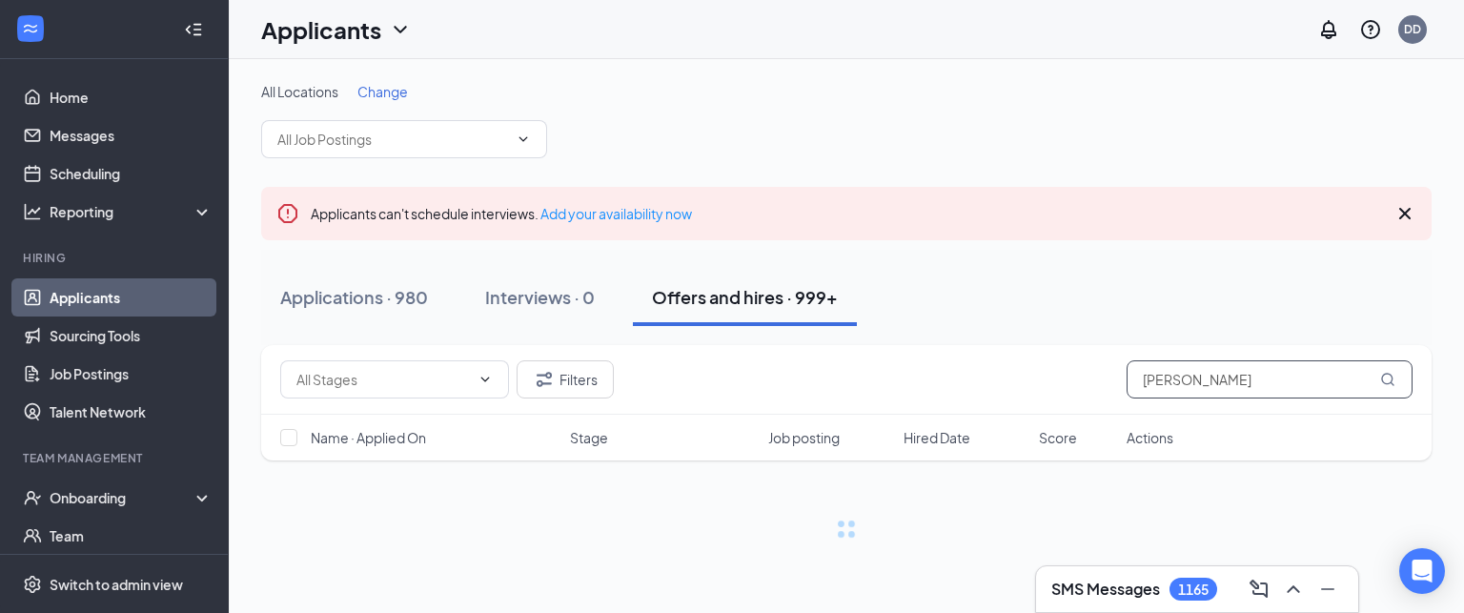
type input "[PERSON_NAME]"
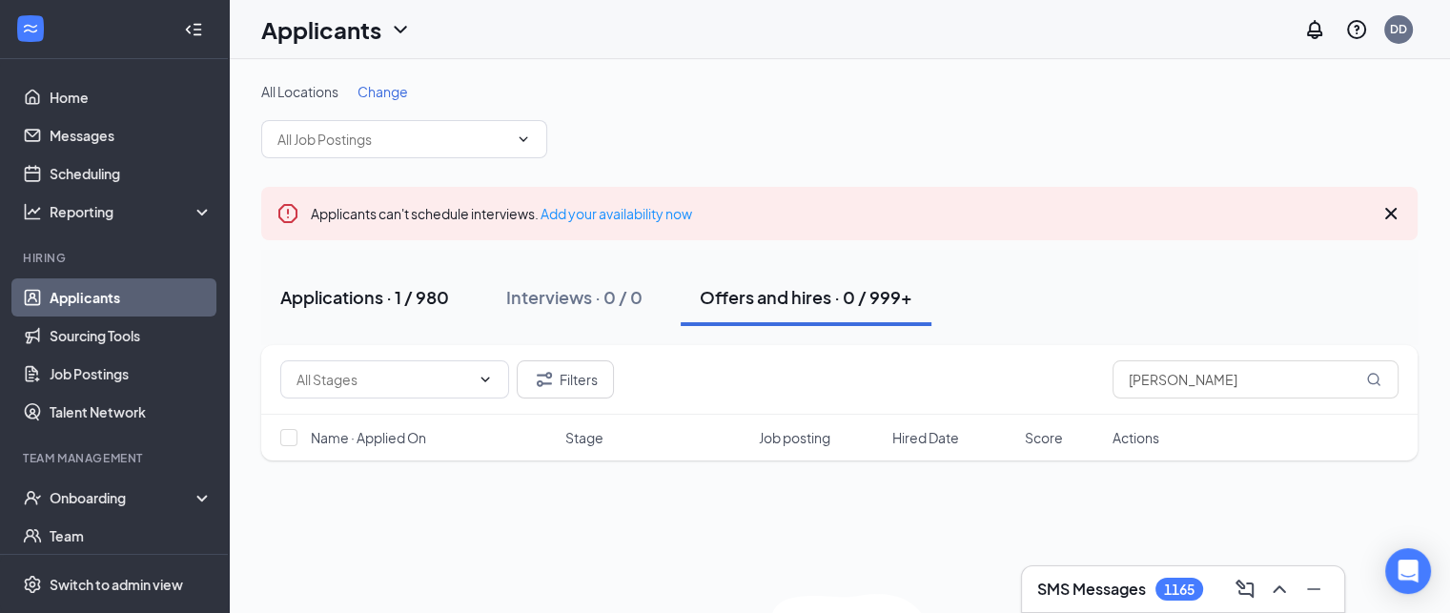
click at [441, 294] on div "Applications · 1 / 980" at bounding box center [364, 297] width 169 height 24
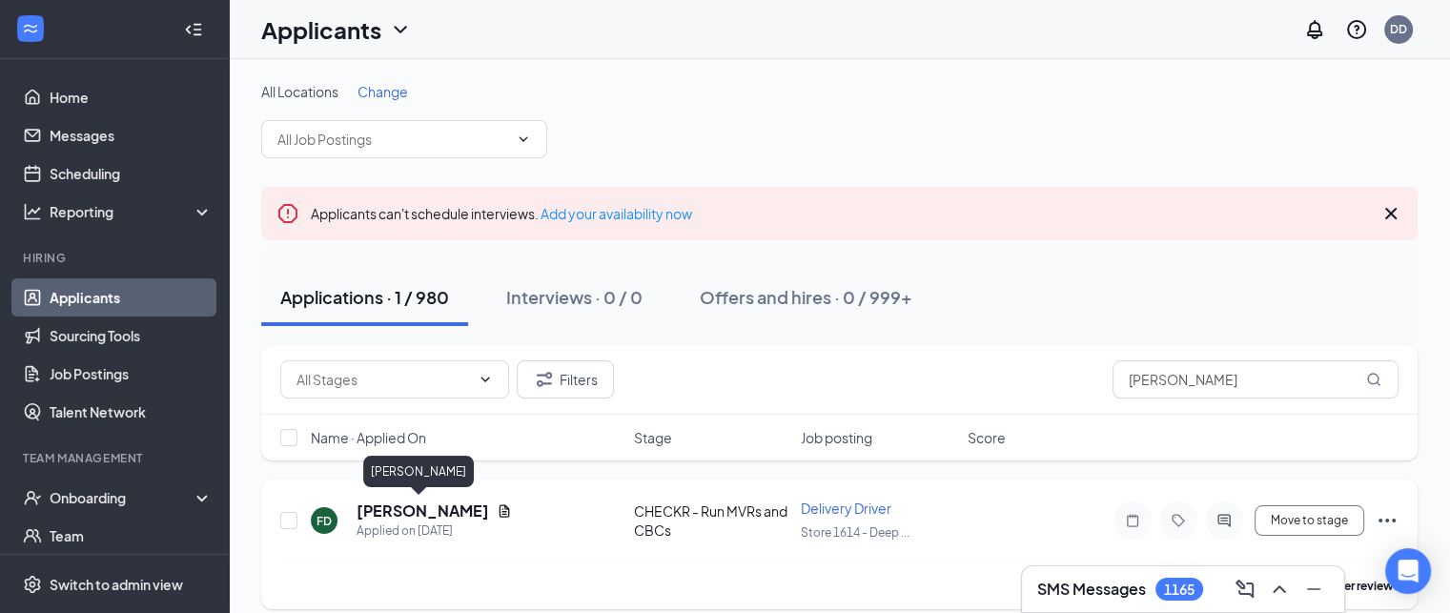
click at [439, 512] on h5 "[PERSON_NAME]" at bounding box center [423, 510] width 133 height 21
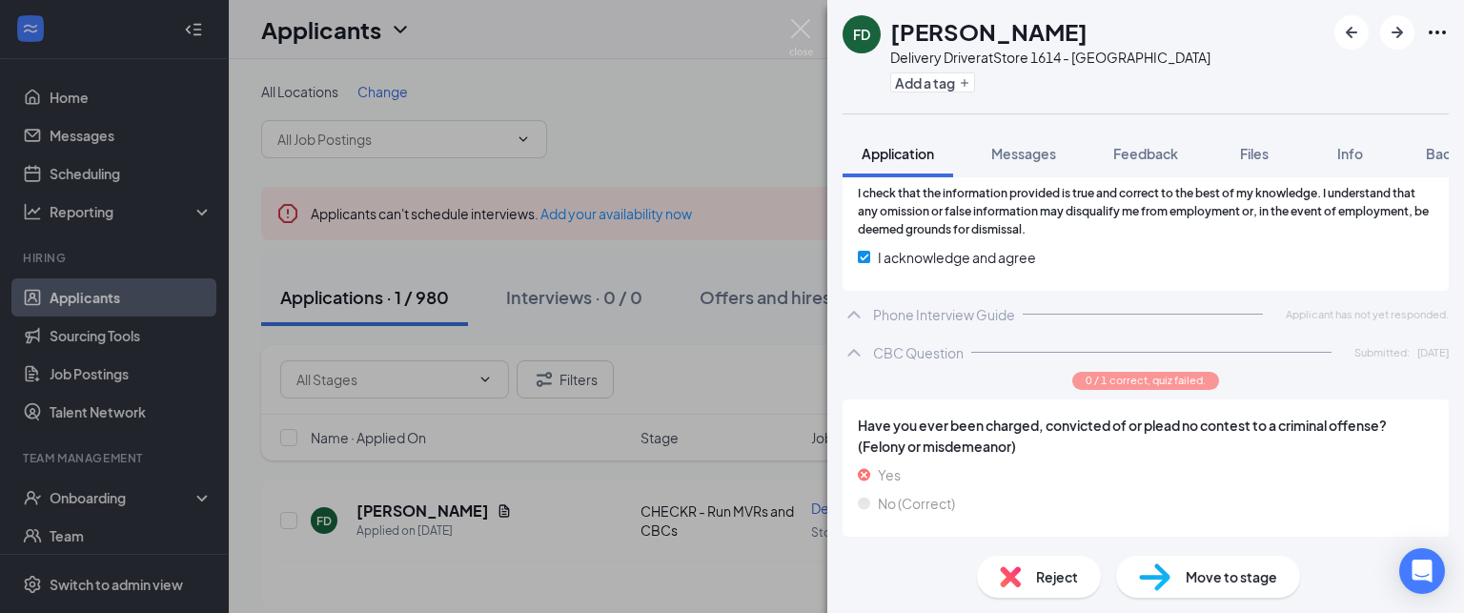
scroll to position [1364, 0]
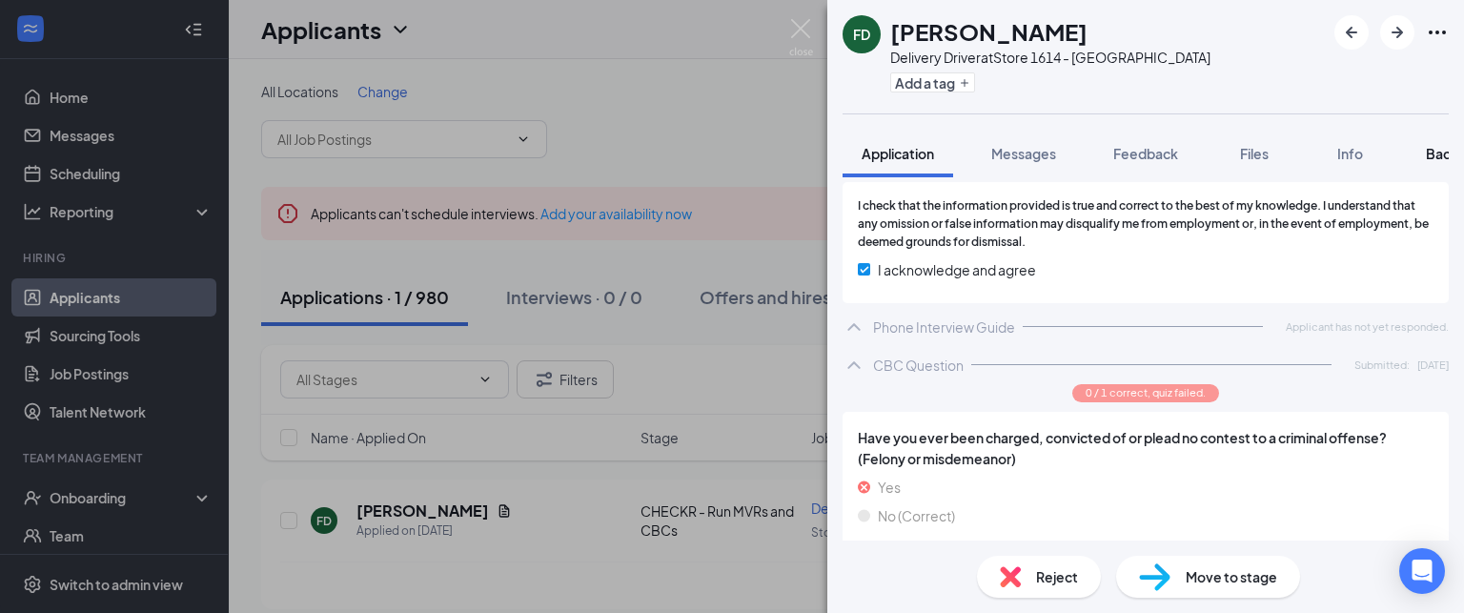
click at [1438, 153] on span "Background" at bounding box center [1465, 153] width 78 height 17
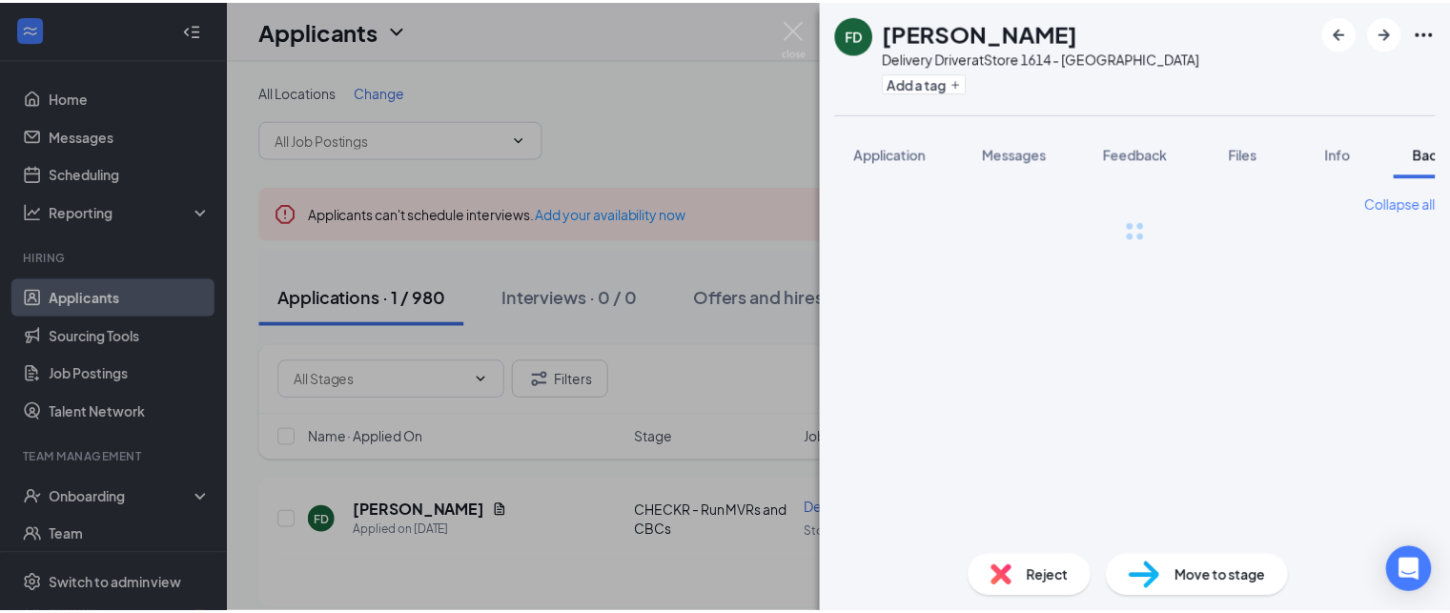
scroll to position [0, 77]
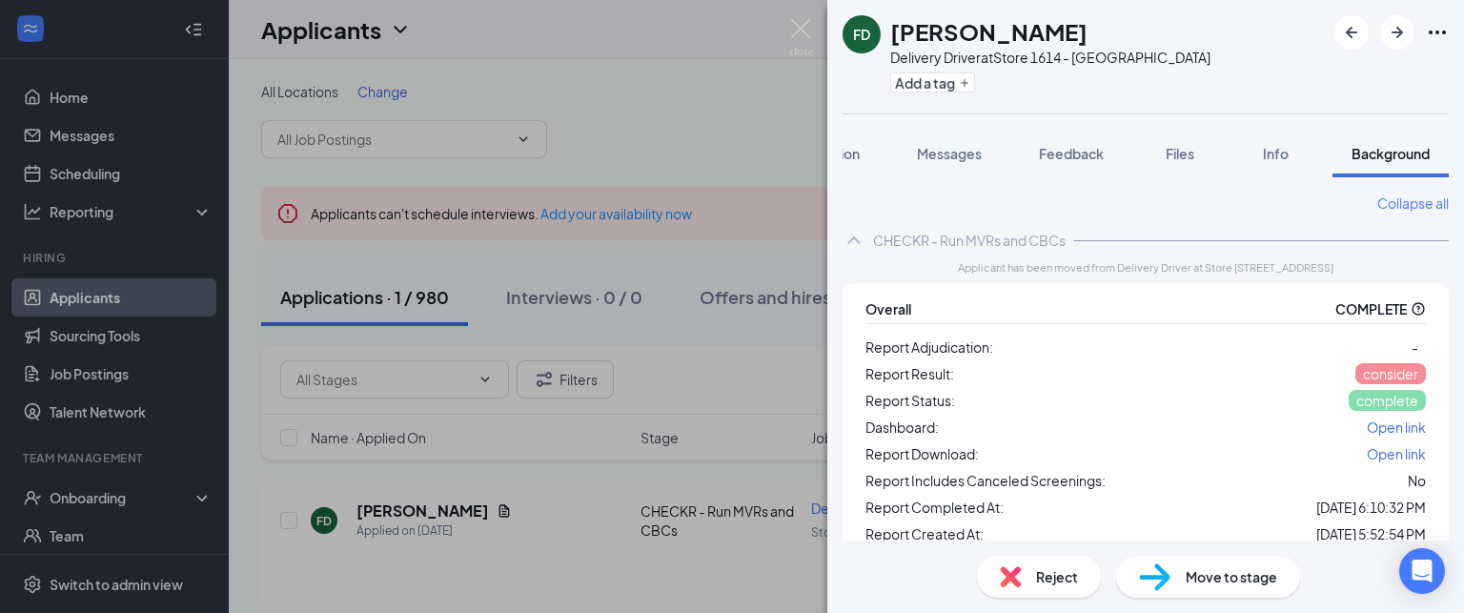
click at [1386, 422] on span "Open link" at bounding box center [1396, 426] width 59 height 17
click at [930, 76] on button "Add a tag" at bounding box center [932, 82] width 85 height 20
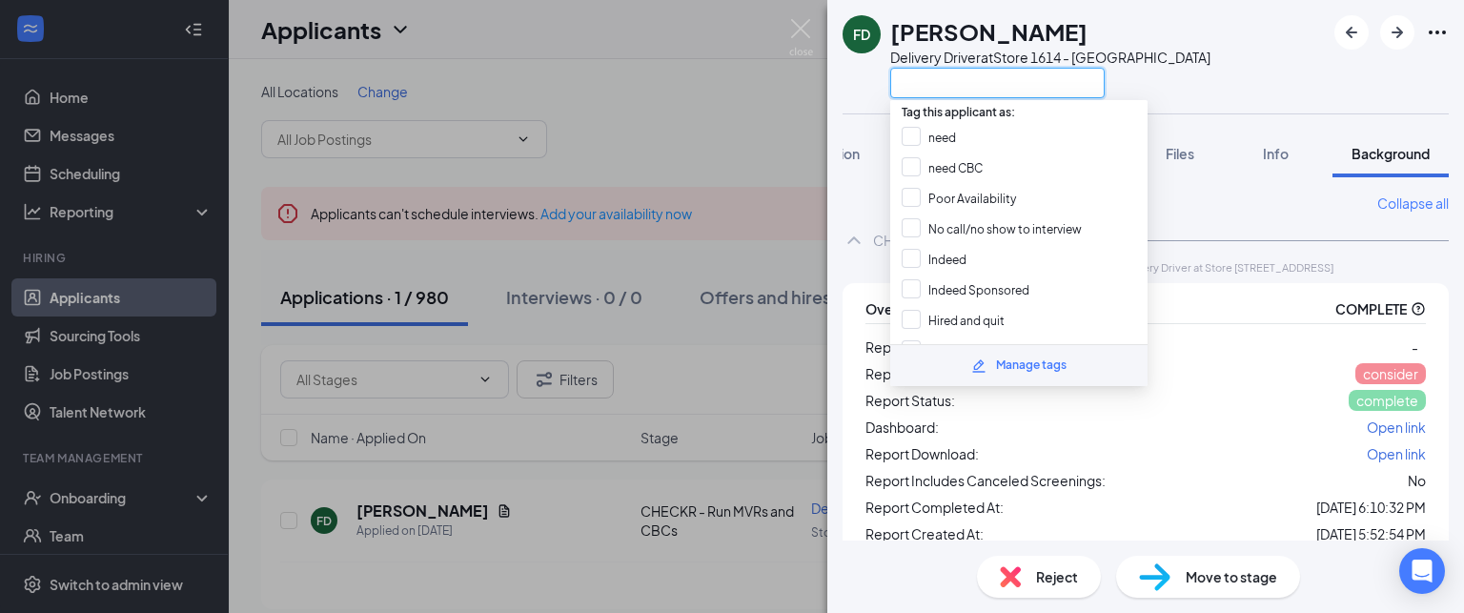
click at [930, 76] on input "text" at bounding box center [997, 83] width 214 height 31
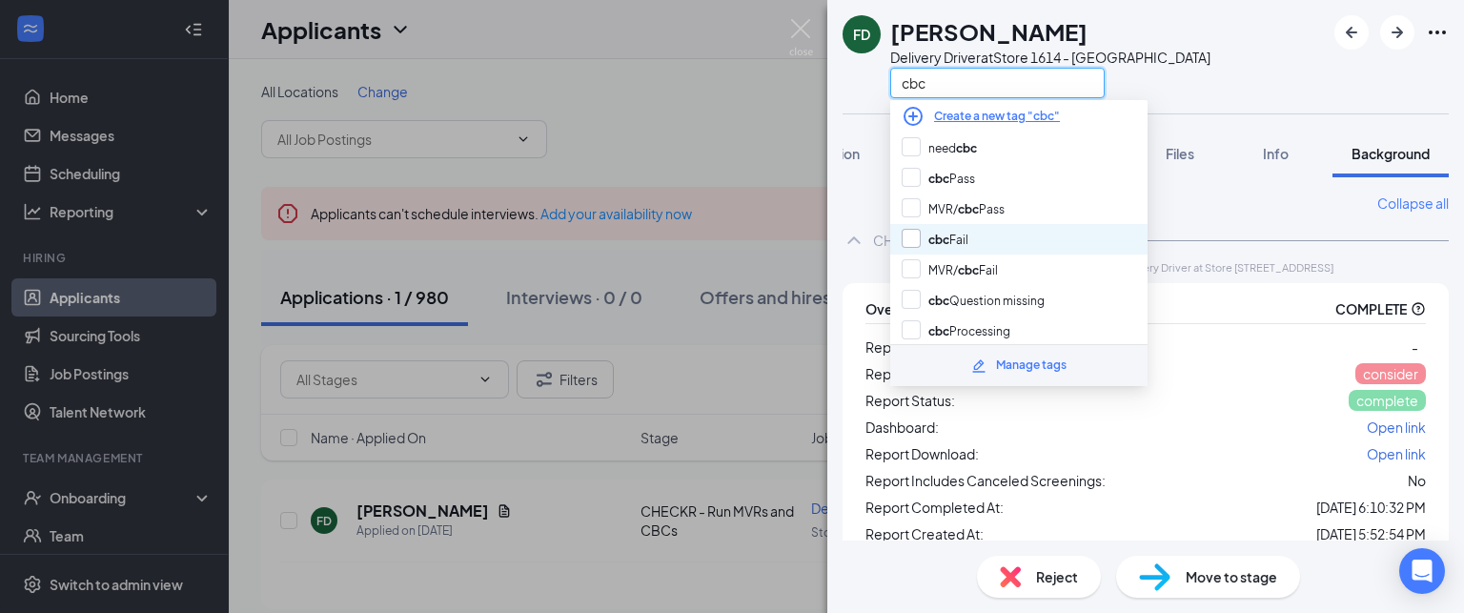
type input "cbc"
click at [912, 233] on input "cbc Fail" at bounding box center [935, 239] width 67 height 21
checkbox input "true"
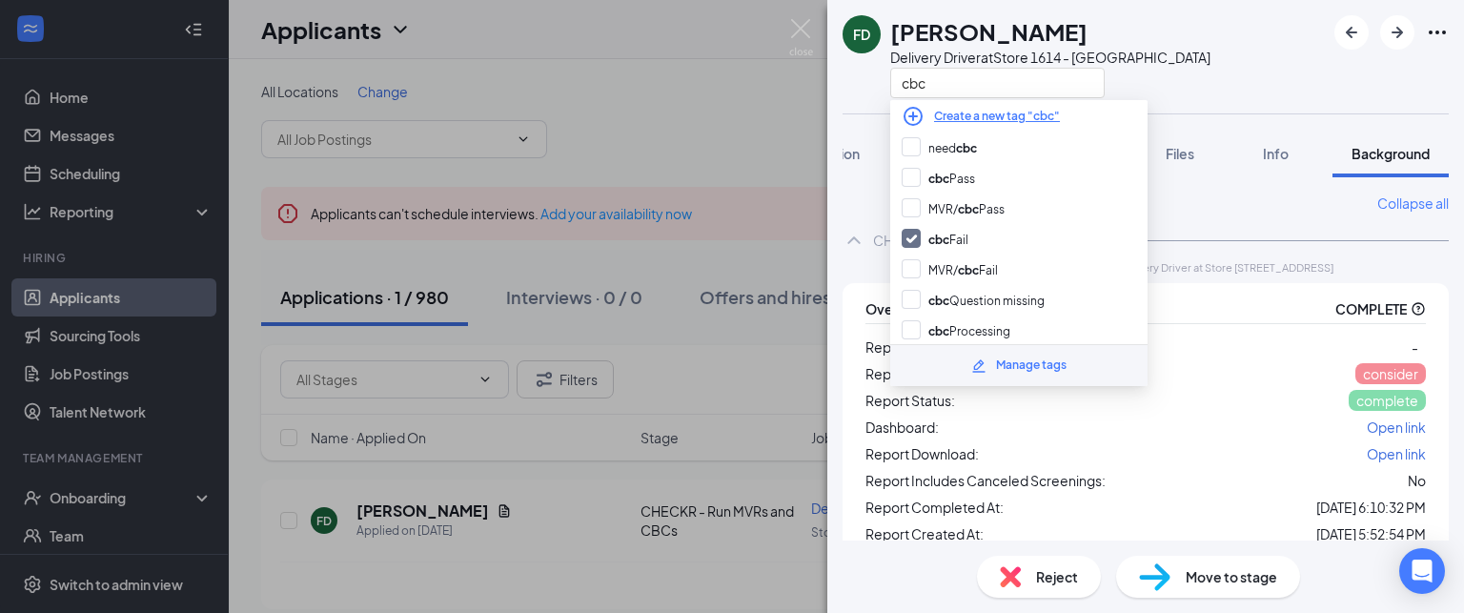
click at [729, 127] on div "FD Felicia Daniels Delivery Driver at Store 1614 - Deep Creek cbc Application M…" at bounding box center [732, 306] width 1464 height 613
